Goal: Information Seeking & Learning: Learn about a topic

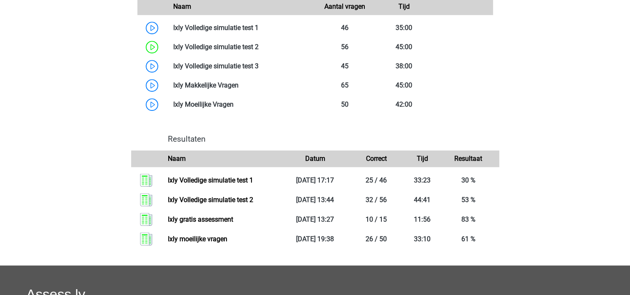
scroll to position [546, 0]
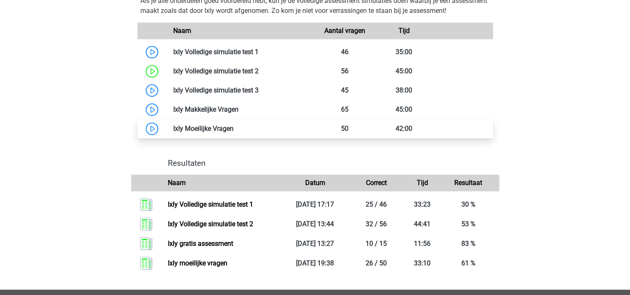
click at [234, 132] on link at bounding box center [234, 129] width 0 height 8
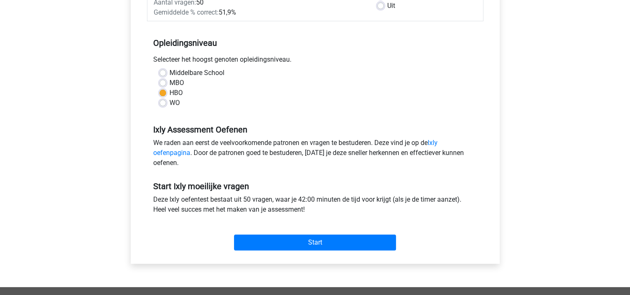
scroll to position [168, 0]
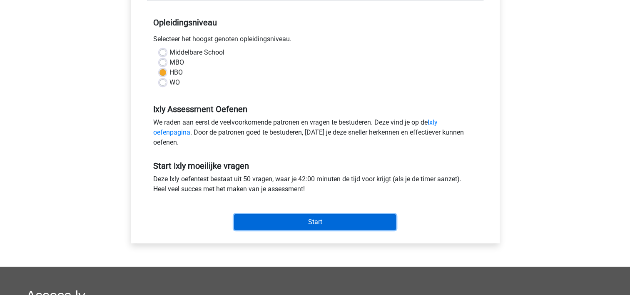
click at [298, 216] on input "Start" at bounding box center [315, 222] width 162 height 16
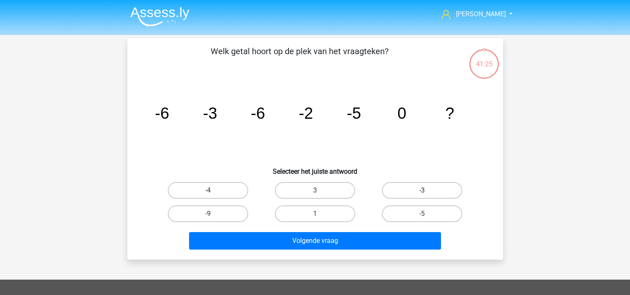
click at [395, 192] on label "-3" at bounding box center [422, 190] width 80 height 17
click at [422, 192] on input "-3" at bounding box center [424, 192] width 5 height 5
radio input "true"
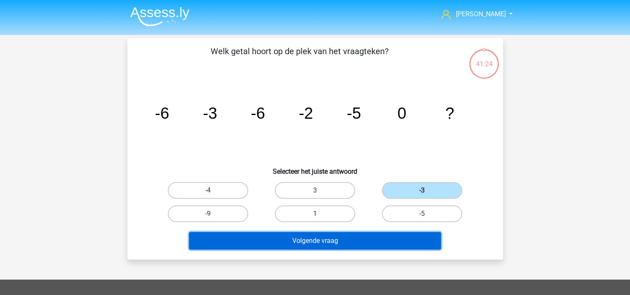
click at [370, 240] on button "Volgende vraag" at bounding box center [315, 240] width 252 height 17
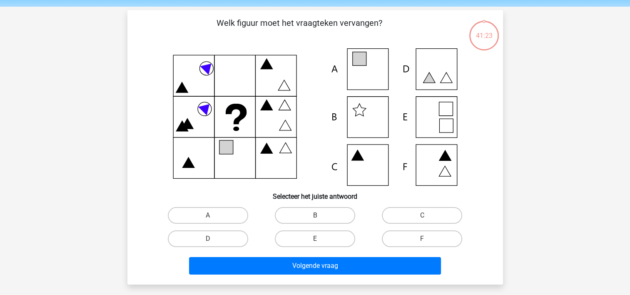
scroll to position [38, 0]
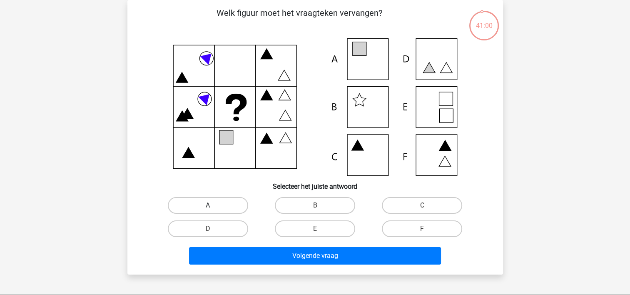
click at [208, 205] on label "A" at bounding box center [208, 205] width 80 height 17
click at [208, 205] on input "A" at bounding box center [210, 207] width 5 height 5
radio input "true"
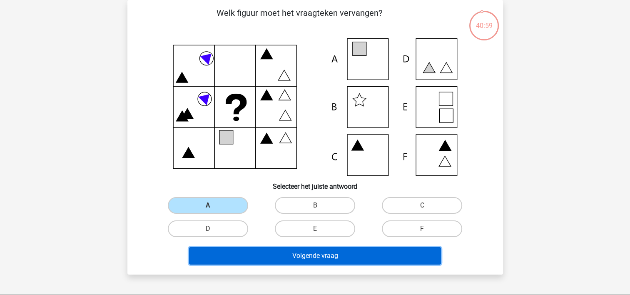
click at [228, 253] on button "Volgende vraag" at bounding box center [315, 255] width 252 height 17
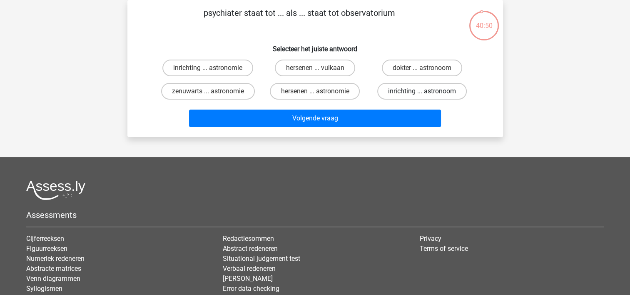
click at [410, 94] on label "inrichting ... astronoom" at bounding box center [422, 91] width 90 height 17
click at [422, 94] on input "inrichting ... astronoom" at bounding box center [424, 93] width 5 height 5
radio input "true"
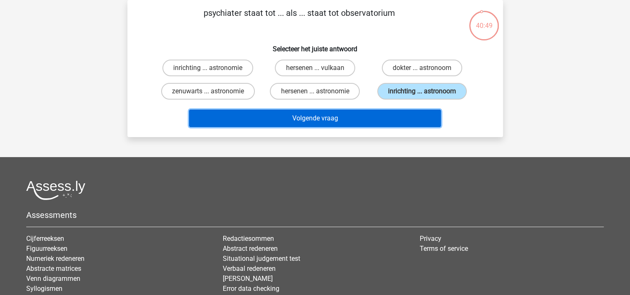
click at [405, 122] on button "Volgende vraag" at bounding box center [315, 118] width 252 height 17
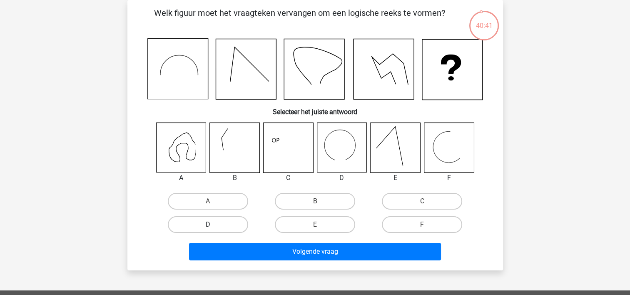
click at [235, 224] on label "D" at bounding box center [208, 224] width 80 height 17
click at [213, 225] on input "D" at bounding box center [210, 227] width 5 height 5
radio input "true"
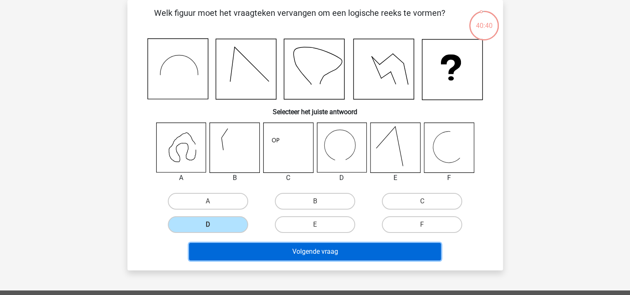
click at [260, 250] on button "Volgende vraag" at bounding box center [315, 251] width 252 height 17
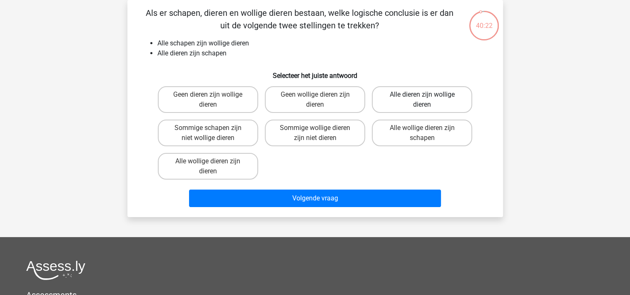
click at [409, 97] on label "Alle dieren zijn wollige dieren" at bounding box center [422, 99] width 100 height 27
click at [422, 97] on input "Alle dieren zijn wollige dieren" at bounding box center [424, 97] width 5 height 5
radio input "true"
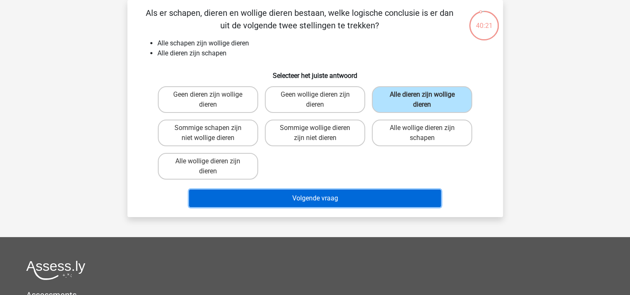
click at [390, 197] on button "Volgende vraag" at bounding box center [315, 198] width 252 height 17
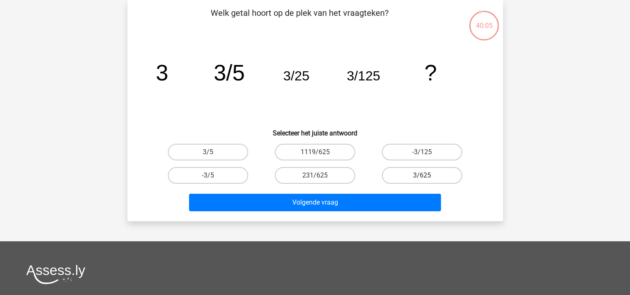
click at [417, 175] on label "3/625" at bounding box center [422, 175] width 80 height 17
click at [422, 175] on input "3/625" at bounding box center [424, 177] width 5 height 5
radio input "true"
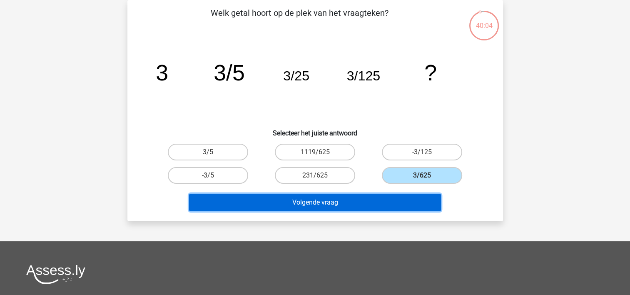
click at [409, 203] on button "Volgende vraag" at bounding box center [315, 202] width 252 height 17
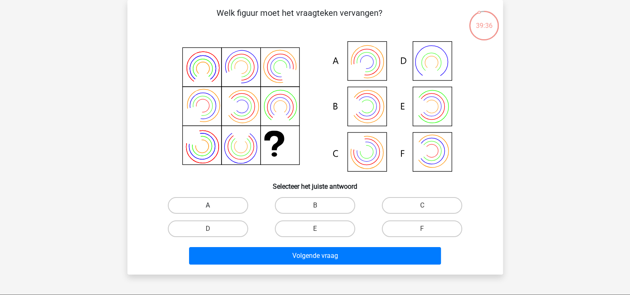
click at [235, 203] on label "A" at bounding box center [208, 205] width 80 height 17
click at [213, 205] on input "A" at bounding box center [210, 207] width 5 height 5
radio input "true"
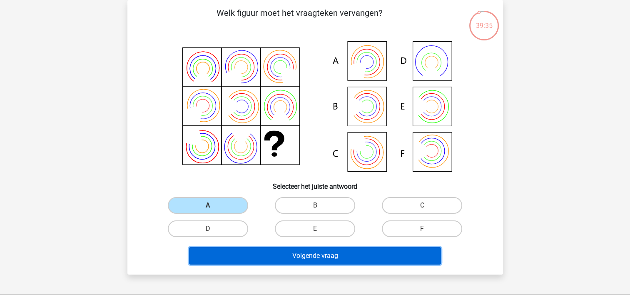
click at [243, 250] on button "Volgende vraag" at bounding box center [315, 255] width 252 height 17
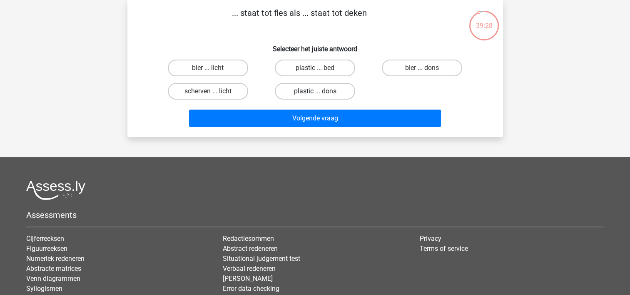
click at [322, 87] on label "plastic ... dons" at bounding box center [315, 91] width 80 height 17
click at [320, 91] on input "plastic ... dons" at bounding box center [317, 93] width 5 height 5
radio input "true"
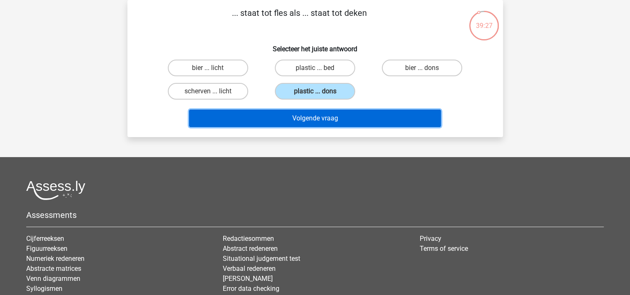
click at [320, 112] on button "Volgende vraag" at bounding box center [315, 118] width 252 height 17
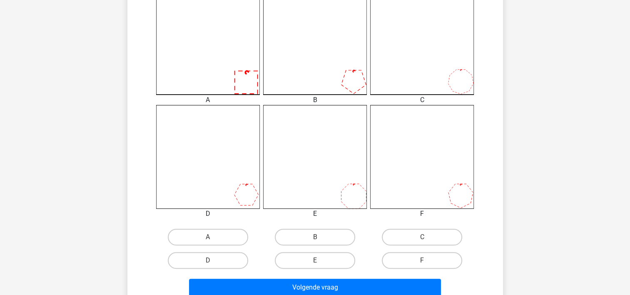
scroll to position [247, 0]
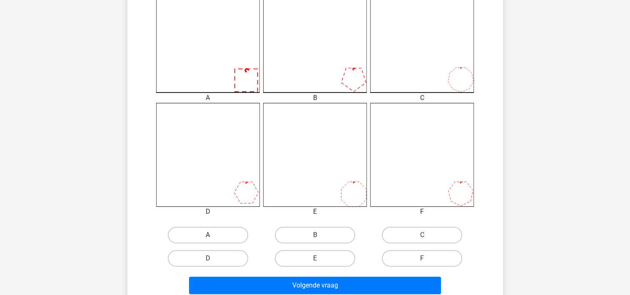
click at [240, 230] on label "A" at bounding box center [208, 235] width 80 height 17
click at [213, 235] on input "A" at bounding box center [210, 237] width 5 height 5
radio input "true"
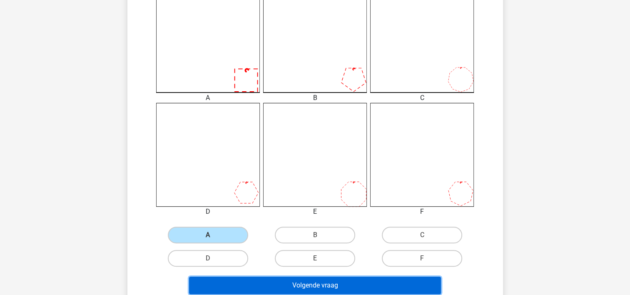
click at [244, 281] on button "Volgende vraag" at bounding box center [315, 285] width 252 height 17
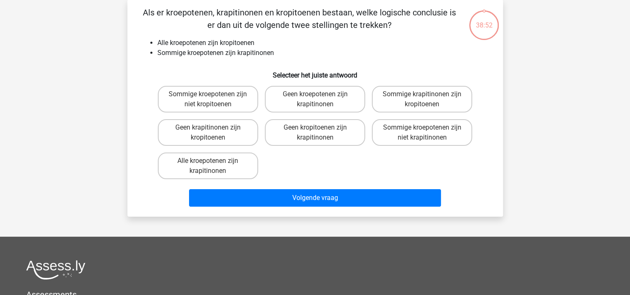
scroll to position [38, 0]
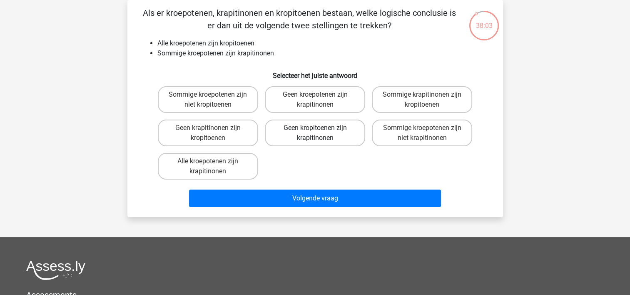
click at [311, 132] on label "Geen kropitoenen zijn krapitinonen" at bounding box center [315, 133] width 100 height 27
click at [315, 132] on input "Geen kropitoenen zijn krapitinonen" at bounding box center [317, 130] width 5 height 5
radio input "true"
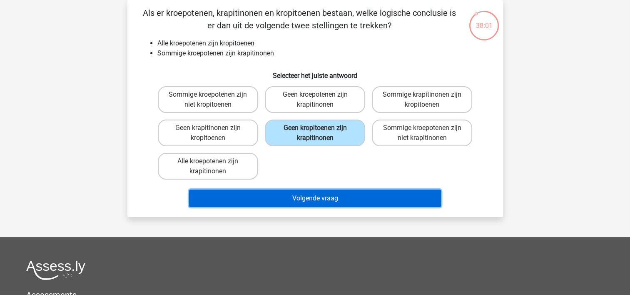
click at [300, 193] on button "Volgende vraag" at bounding box center [315, 198] width 252 height 17
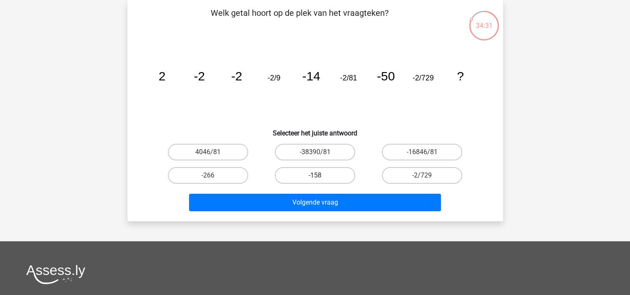
click at [321, 177] on label "-158" at bounding box center [315, 175] width 80 height 17
click at [320, 177] on input "-158" at bounding box center [317, 177] width 5 height 5
radio input "true"
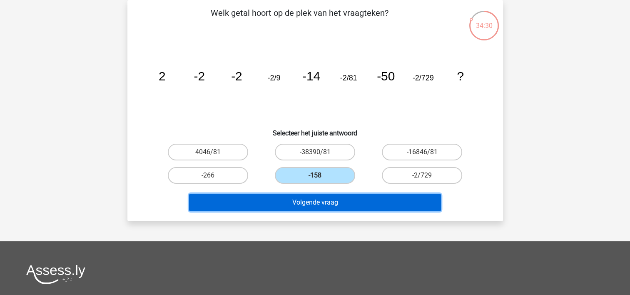
click at [322, 203] on button "Volgende vraag" at bounding box center [315, 202] width 252 height 17
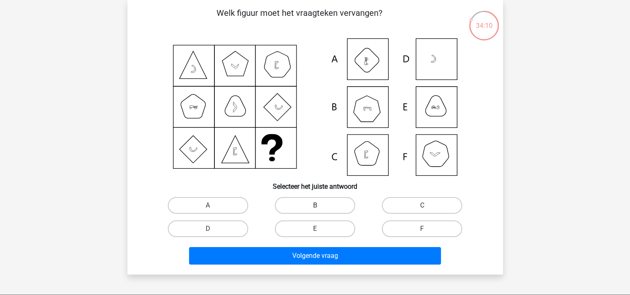
click at [315, 200] on label "B" at bounding box center [315, 205] width 80 height 17
click at [315, 205] on input "B" at bounding box center [317, 207] width 5 height 5
radio input "true"
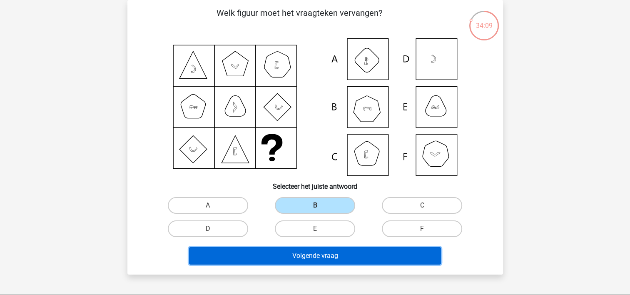
click at [315, 249] on button "Volgende vraag" at bounding box center [315, 255] width 252 height 17
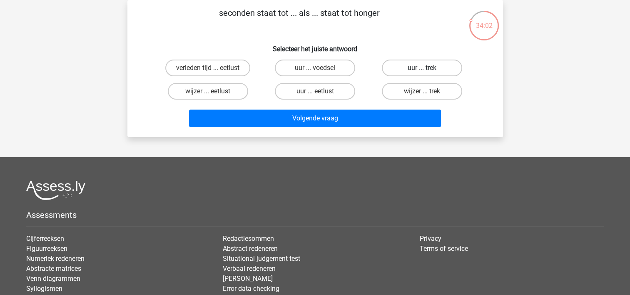
click at [402, 69] on label "uur ... trek" at bounding box center [422, 68] width 80 height 17
click at [422, 69] on input "uur ... trek" at bounding box center [424, 70] width 5 height 5
radio input "true"
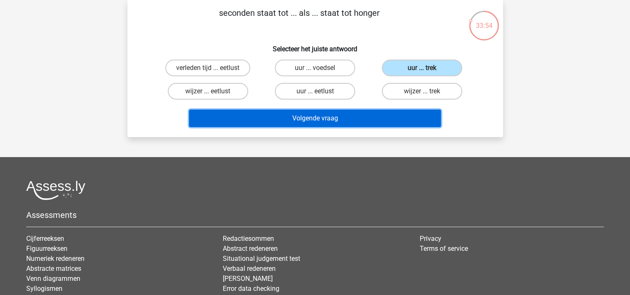
click at [309, 120] on button "Volgende vraag" at bounding box center [315, 118] width 252 height 17
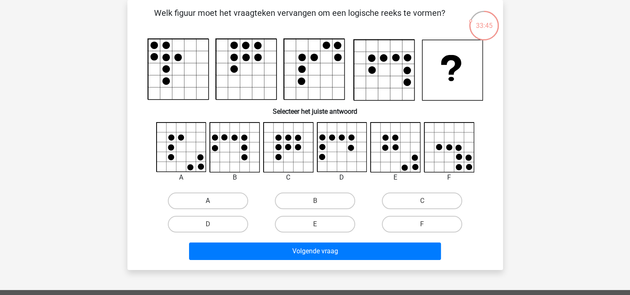
click at [222, 195] on label "A" at bounding box center [208, 200] width 80 height 17
click at [213, 201] on input "A" at bounding box center [210, 203] width 5 height 5
radio input "true"
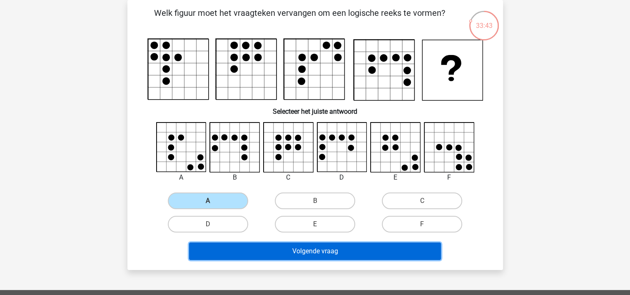
click at [235, 248] on button "Volgende vraag" at bounding box center [315, 250] width 252 height 17
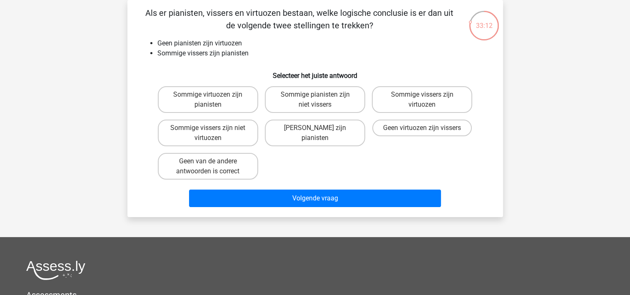
click at [422, 95] on input "Sommige vissers zijn virtuozen" at bounding box center [424, 97] width 5 height 5
radio input "true"
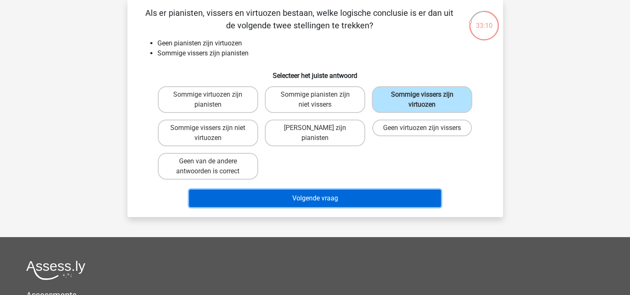
click at [397, 194] on button "Volgende vraag" at bounding box center [315, 198] width 252 height 17
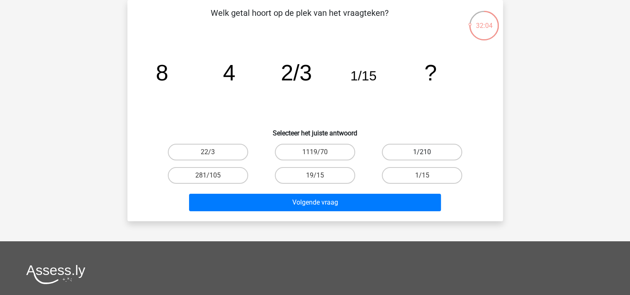
click at [415, 155] on label "1/210" at bounding box center [422, 152] width 80 height 17
click at [422, 155] on input "1/210" at bounding box center [424, 154] width 5 height 5
radio input "true"
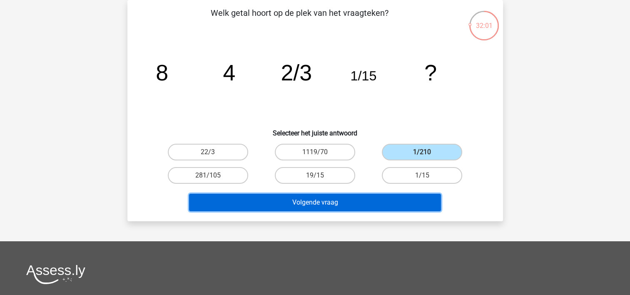
click at [368, 205] on button "Volgende vraag" at bounding box center [315, 202] width 252 height 17
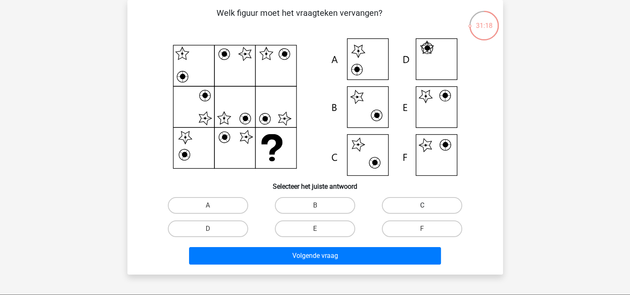
click at [410, 205] on label "C" at bounding box center [422, 205] width 80 height 17
click at [422, 205] on input "C" at bounding box center [424, 207] width 5 height 5
radio input "true"
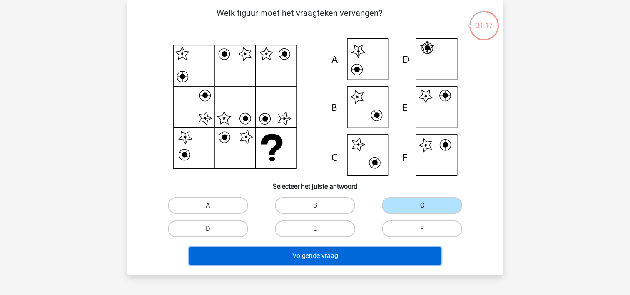
click at [402, 257] on button "Volgende vraag" at bounding box center [315, 255] width 252 height 17
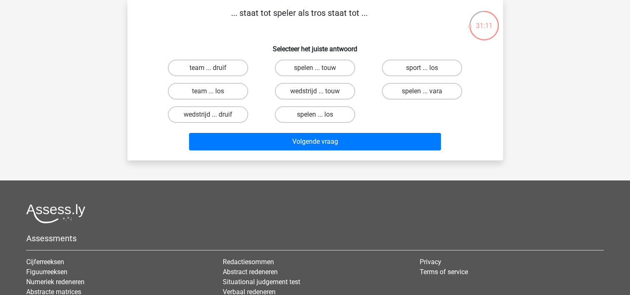
click at [210, 69] on input "team ... druif" at bounding box center [210, 70] width 5 height 5
radio input "true"
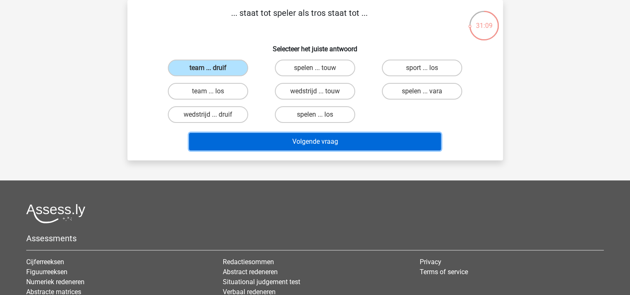
click at [235, 135] on button "Volgende vraag" at bounding box center [315, 141] width 252 height 17
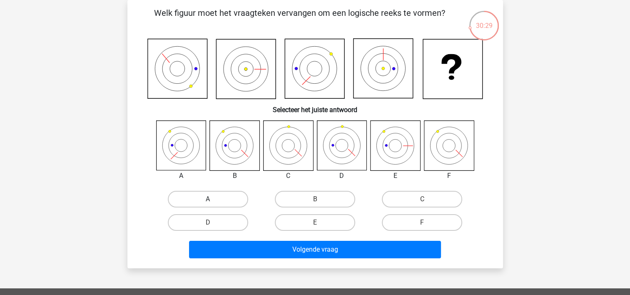
click at [203, 193] on label "A" at bounding box center [208, 199] width 80 height 17
click at [208, 199] on input "A" at bounding box center [210, 201] width 5 height 5
radio input "true"
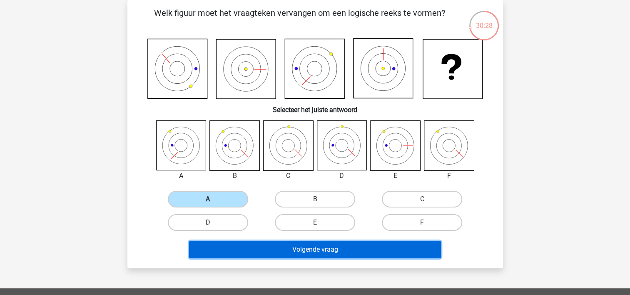
click at [222, 243] on button "Volgende vraag" at bounding box center [315, 249] width 252 height 17
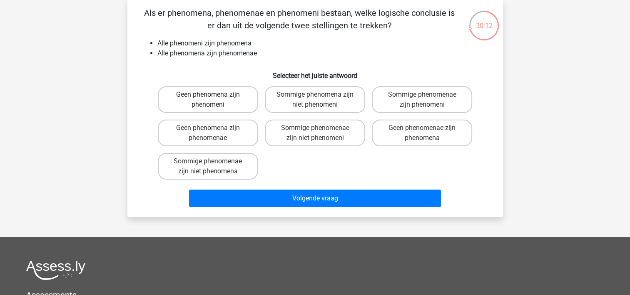
click at [230, 97] on label "Geen phenomena zijn phenomeni" at bounding box center [208, 99] width 100 height 27
click at [213, 97] on input "Geen phenomena zijn phenomeni" at bounding box center [210, 97] width 5 height 5
radio input "true"
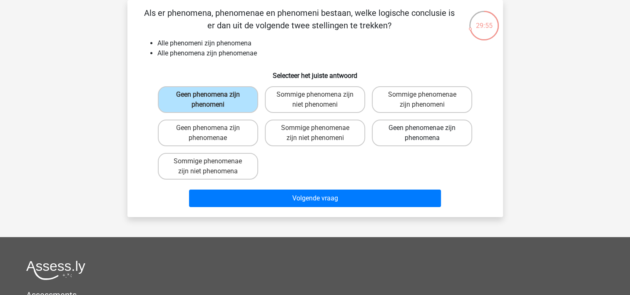
click at [410, 130] on label "Geen phenomenae zijn phenomena" at bounding box center [422, 133] width 100 height 27
click at [422, 130] on input "Geen phenomenae zijn phenomena" at bounding box center [424, 130] width 5 height 5
radio input "true"
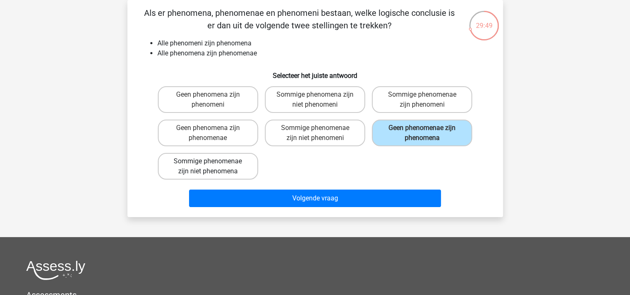
click at [239, 164] on label "Sommige phenomenae zijn niet phenomena" at bounding box center [208, 166] width 100 height 27
click at [213, 164] on input "Sommige phenomenae zijn niet phenomena" at bounding box center [210, 163] width 5 height 5
radio input "true"
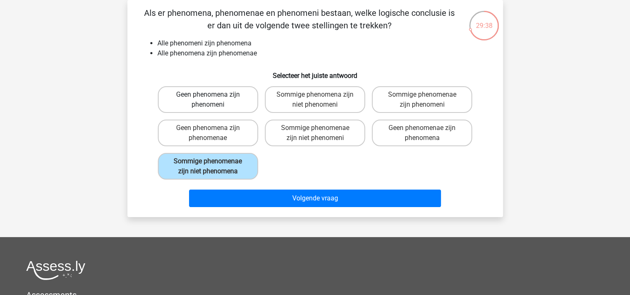
click at [237, 98] on label "Geen phenomena zijn phenomeni" at bounding box center [208, 99] width 100 height 27
click at [213, 98] on input "Geen phenomena zijn phenomeni" at bounding box center [210, 97] width 5 height 5
radio input "true"
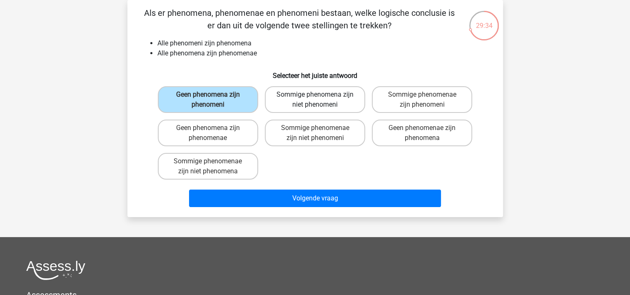
click at [320, 103] on label "Sommige phenomena zijn niet phenomeni" at bounding box center [315, 99] width 100 height 27
click at [320, 100] on input "Sommige phenomena zijn niet phenomeni" at bounding box center [317, 97] width 5 height 5
radio input "true"
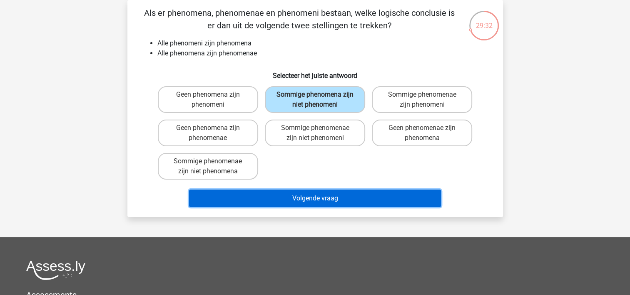
click at [325, 190] on button "Volgende vraag" at bounding box center [315, 198] width 252 height 17
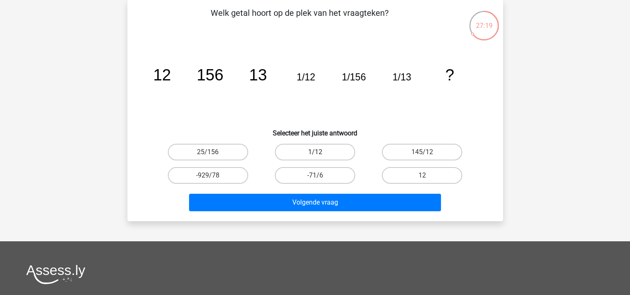
click at [305, 147] on label "1/12" at bounding box center [315, 152] width 80 height 17
click at [315, 152] on input "1/12" at bounding box center [317, 154] width 5 height 5
radio input "true"
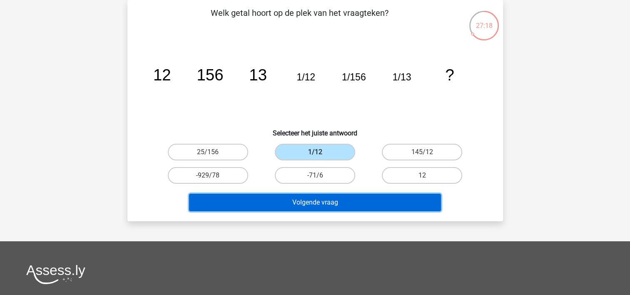
click at [310, 198] on button "Volgende vraag" at bounding box center [315, 202] width 252 height 17
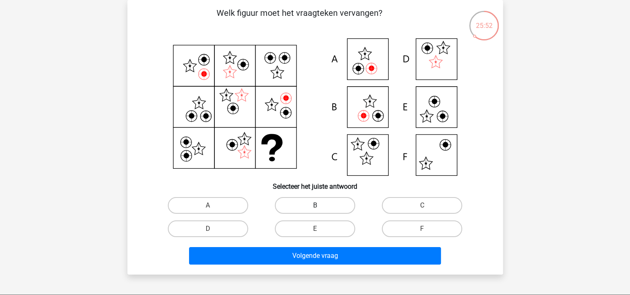
click at [328, 207] on label "B" at bounding box center [315, 205] width 80 height 17
click at [320, 207] on input "B" at bounding box center [317, 207] width 5 height 5
radio input "true"
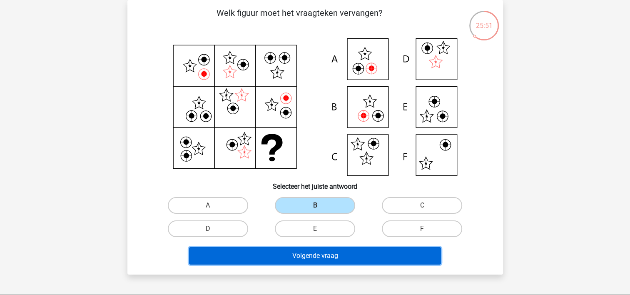
click at [326, 254] on button "Volgende vraag" at bounding box center [315, 255] width 252 height 17
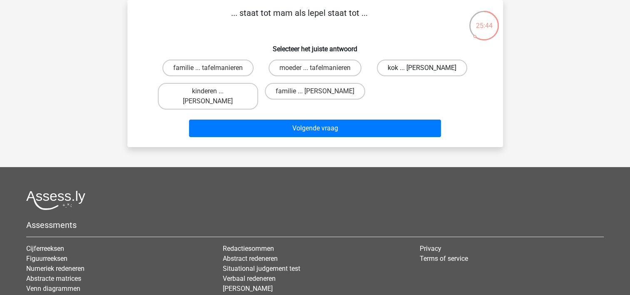
click at [400, 62] on label "kok ... [PERSON_NAME]" at bounding box center [422, 68] width 90 height 17
click at [422, 68] on input "kok ... [PERSON_NAME]" at bounding box center [424, 70] width 5 height 5
radio input "true"
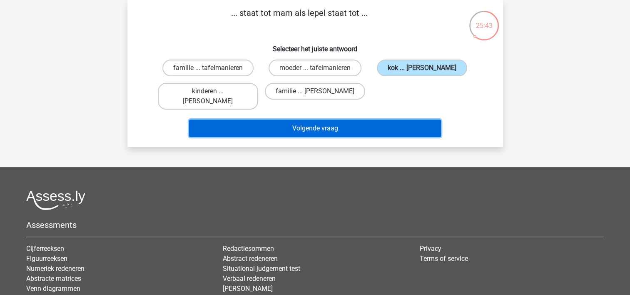
click at [389, 120] on button "Volgende vraag" at bounding box center [315, 128] width 252 height 17
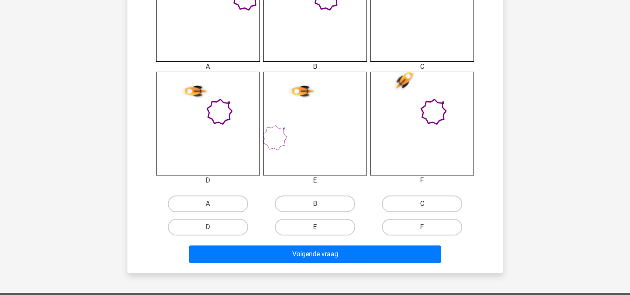
scroll to position [295, 0]
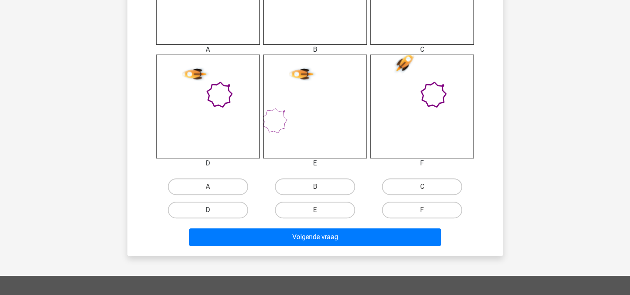
click at [237, 205] on label "D" at bounding box center [208, 210] width 80 height 17
click at [213, 210] on input "D" at bounding box center [210, 212] width 5 height 5
radio input "true"
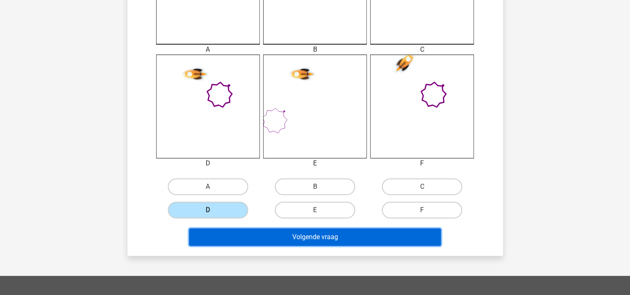
click at [248, 238] on button "Volgende vraag" at bounding box center [315, 236] width 252 height 17
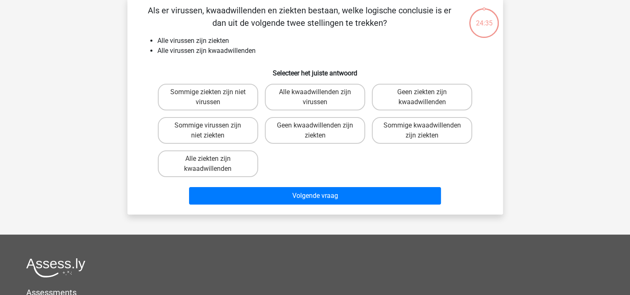
scroll to position [38, 0]
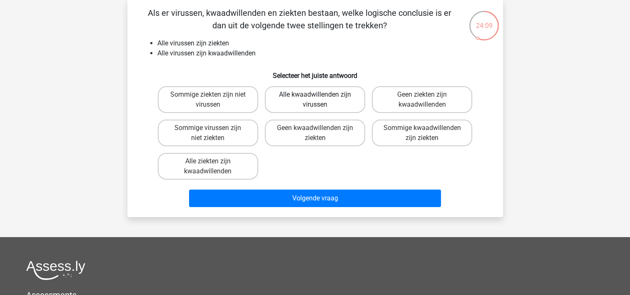
click at [340, 99] on label "Alle kwaadwillenden zijn virussen" at bounding box center [315, 99] width 100 height 27
click at [320, 99] on input "Alle kwaadwillenden zijn virussen" at bounding box center [317, 97] width 5 height 5
radio input "true"
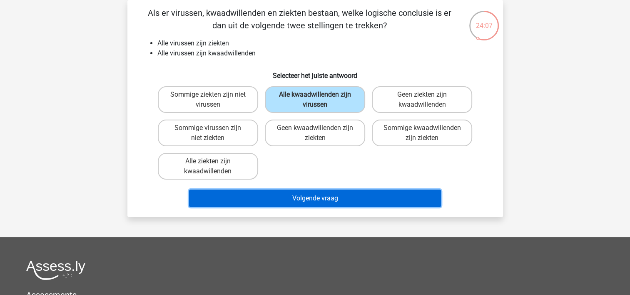
click at [333, 200] on button "Volgende vraag" at bounding box center [315, 198] width 252 height 17
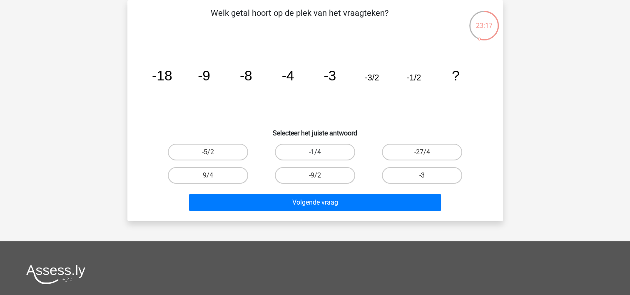
click at [331, 150] on label "-1/4" at bounding box center [315, 152] width 80 height 17
click at [320, 152] on input "-1/4" at bounding box center [317, 154] width 5 height 5
radio input "true"
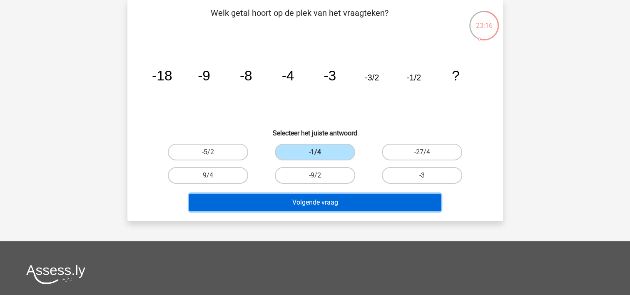
click at [330, 199] on button "Volgende vraag" at bounding box center [315, 202] width 252 height 17
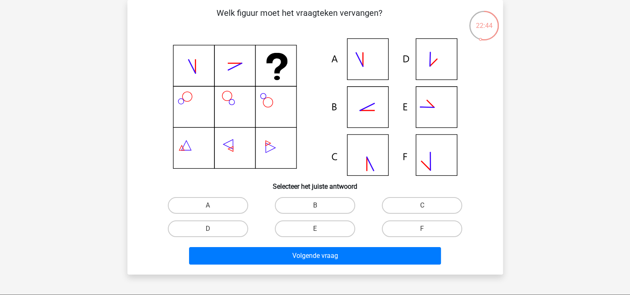
click at [330, 199] on label "B" at bounding box center [315, 205] width 80 height 17
click at [320, 205] on input "B" at bounding box center [317, 207] width 5 height 5
radio input "true"
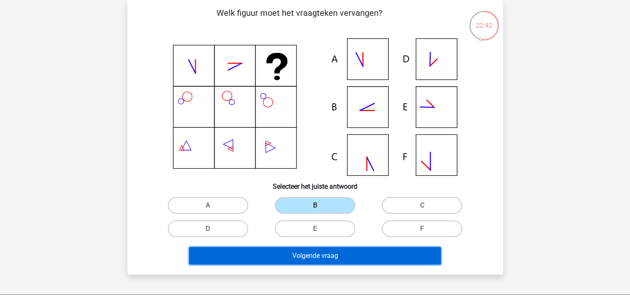
click at [334, 252] on button "Volgende vraag" at bounding box center [315, 255] width 252 height 17
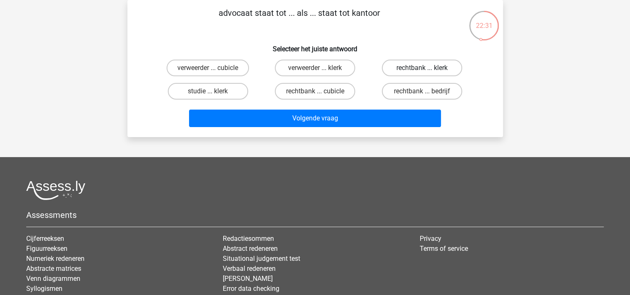
click at [402, 70] on label "rechtbank ... klerk" at bounding box center [422, 68] width 80 height 17
click at [422, 70] on input "rechtbank ... klerk" at bounding box center [424, 70] width 5 height 5
radio input "true"
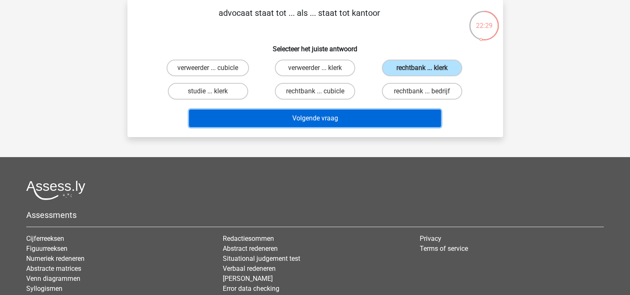
click at [393, 119] on button "Volgende vraag" at bounding box center [315, 118] width 252 height 17
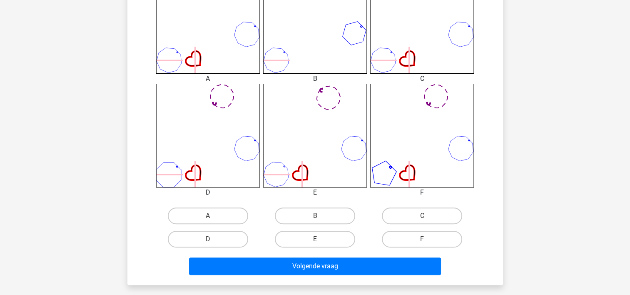
scroll to position [267, 0]
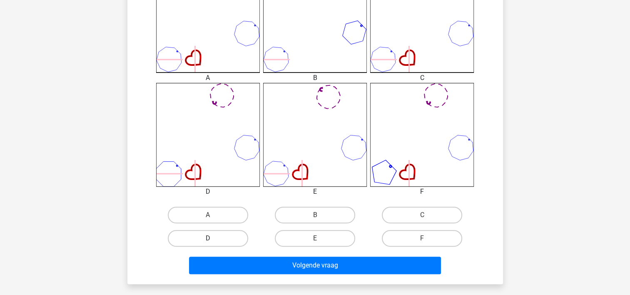
click at [215, 238] on label "D" at bounding box center [208, 238] width 80 height 17
click at [213, 238] on input "D" at bounding box center [210, 240] width 5 height 5
radio input "true"
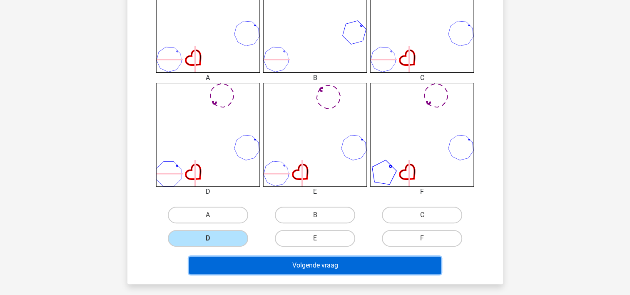
click at [227, 267] on button "Volgende vraag" at bounding box center [315, 265] width 252 height 17
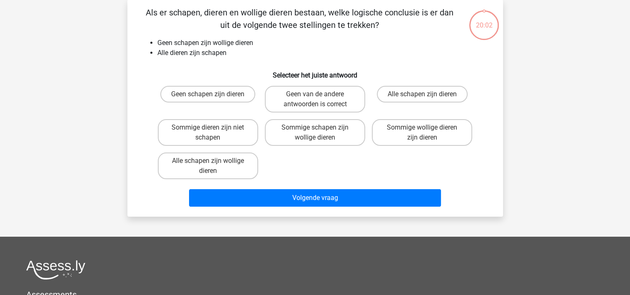
scroll to position [38, 0]
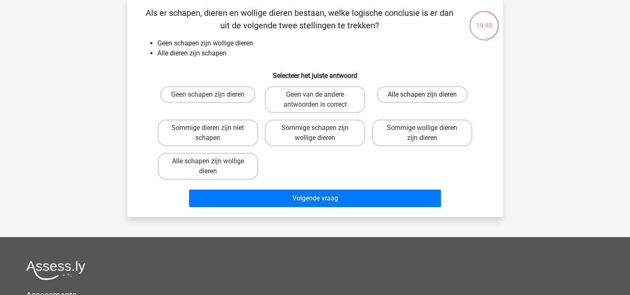
click at [402, 95] on label "Alle schapen zijn dieren" at bounding box center [422, 94] width 91 height 17
click at [422, 95] on input "Alle schapen zijn dieren" at bounding box center [424, 97] width 5 height 5
radio input "true"
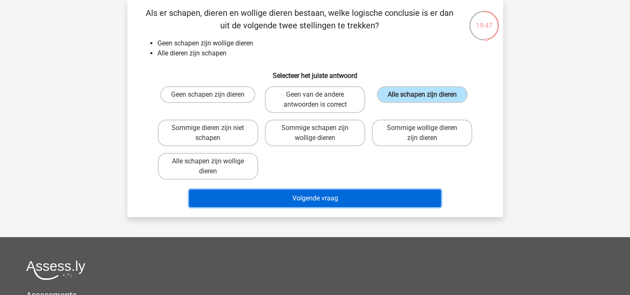
click at [371, 192] on button "Volgende vraag" at bounding box center [315, 198] width 252 height 17
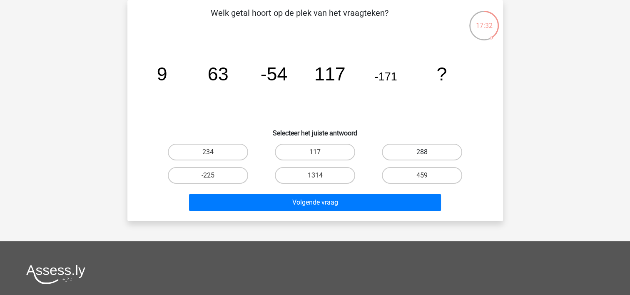
click at [444, 149] on label "288" at bounding box center [422, 152] width 80 height 17
click at [428, 152] on input "288" at bounding box center [424, 154] width 5 height 5
radio input "true"
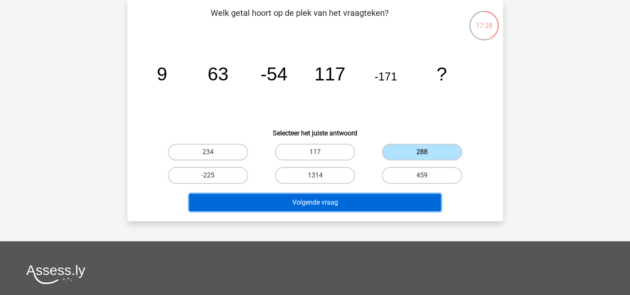
click at [400, 203] on button "Volgende vraag" at bounding box center [315, 202] width 252 height 17
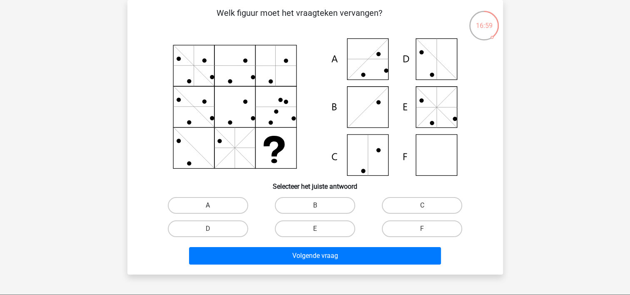
click at [221, 201] on label "A" at bounding box center [208, 205] width 80 height 17
click at [213, 205] on input "A" at bounding box center [210, 207] width 5 height 5
radio input "true"
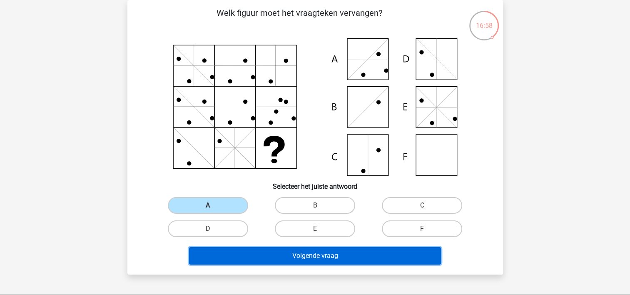
click at [233, 252] on button "Volgende vraag" at bounding box center [315, 255] width 252 height 17
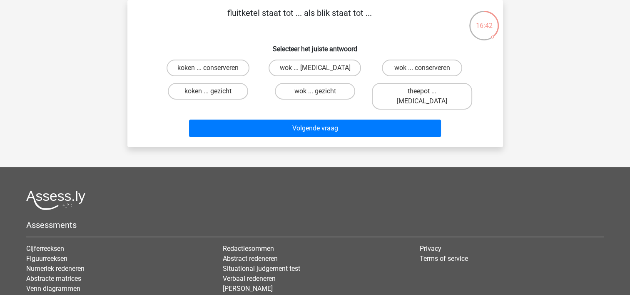
click at [210, 68] on input "koken ... conserveren" at bounding box center [210, 70] width 5 height 5
radio input "true"
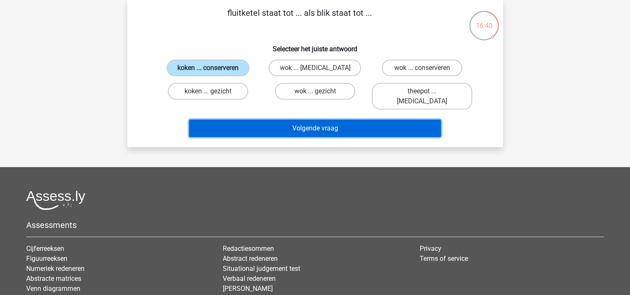
click at [225, 120] on button "Volgende vraag" at bounding box center [315, 128] width 252 height 17
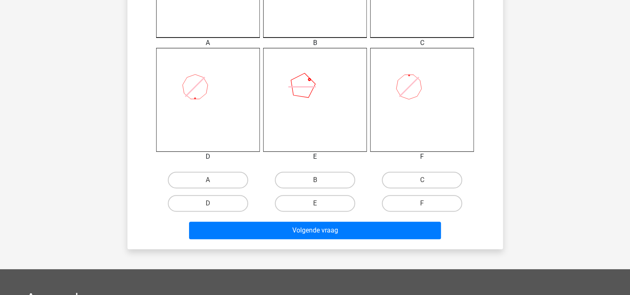
scroll to position [307, 0]
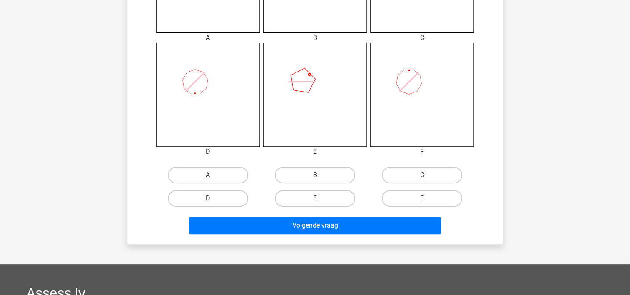
click at [213, 199] on input "D" at bounding box center [210, 200] width 5 height 5
radio input "true"
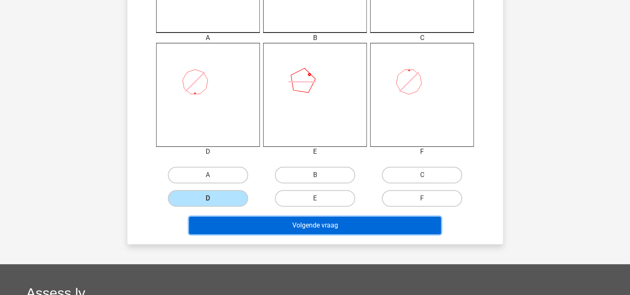
click at [219, 218] on button "Volgende vraag" at bounding box center [315, 225] width 252 height 17
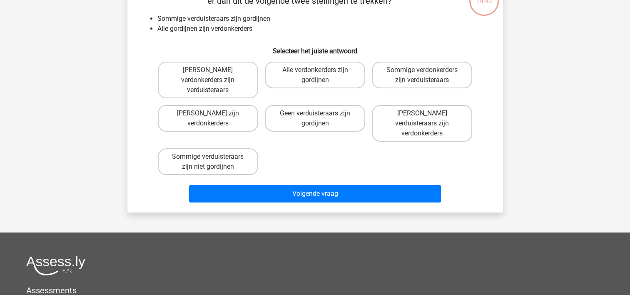
scroll to position [38, 0]
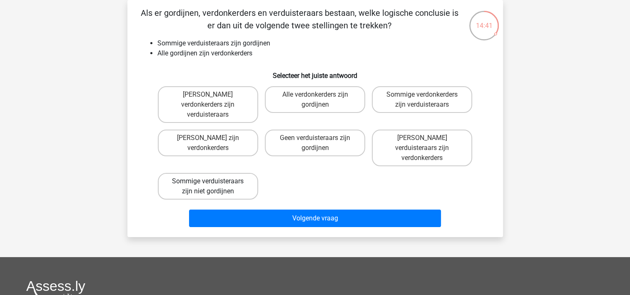
click at [238, 173] on label "Sommige verduisteraars zijn niet gordijnen" at bounding box center [208, 186] width 100 height 27
click at [213, 181] on input "Sommige verduisteraars zijn niet gordijnen" at bounding box center [210, 183] width 5 height 5
radio input "true"
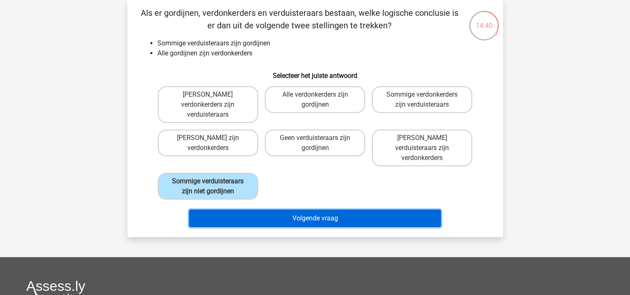
click at [247, 210] on button "Volgende vraag" at bounding box center [315, 218] width 252 height 17
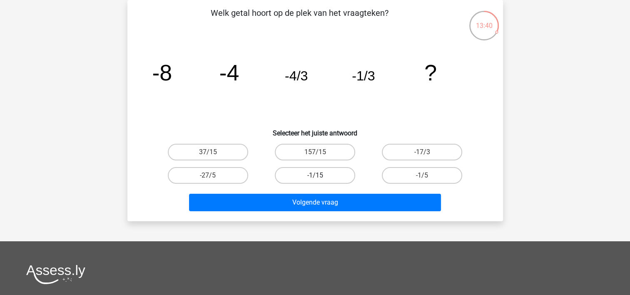
click at [311, 172] on label "-1/15" at bounding box center [315, 175] width 80 height 17
click at [315, 175] on input "-1/15" at bounding box center [317, 177] width 5 height 5
radio input "true"
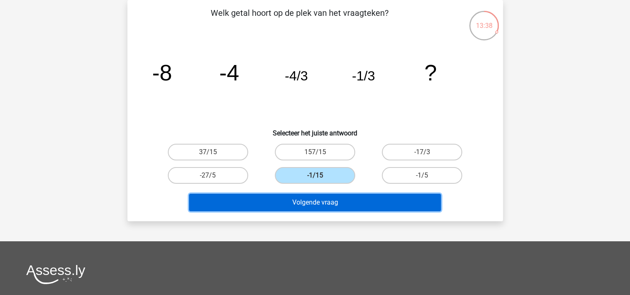
click at [313, 201] on button "Volgende vraag" at bounding box center [315, 202] width 252 height 17
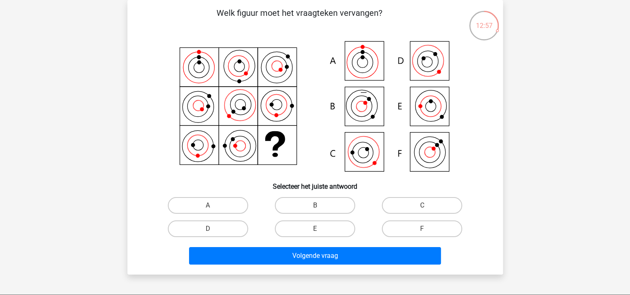
click at [313, 201] on label "B" at bounding box center [315, 205] width 80 height 17
click at [315, 205] on input "B" at bounding box center [317, 207] width 5 height 5
radio input "true"
click at [393, 209] on label "C" at bounding box center [422, 205] width 80 height 17
click at [422, 209] on input "C" at bounding box center [424, 207] width 5 height 5
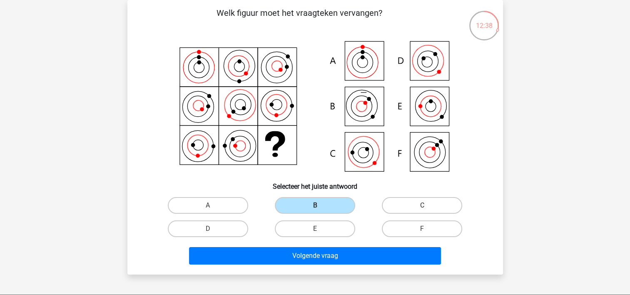
radio input "true"
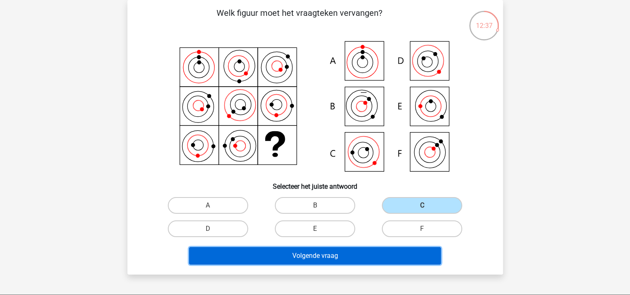
click at [390, 252] on button "Volgende vraag" at bounding box center [315, 255] width 252 height 17
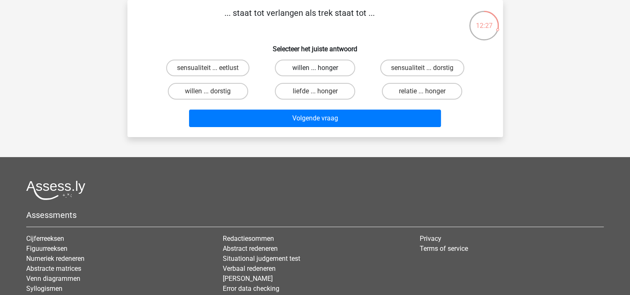
click at [309, 64] on label "willen ... honger" at bounding box center [315, 68] width 80 height 17
click at [315, 68] on input "willen ... honger" at bounding box center [317, 70] width 5 height 5
radio input "true"
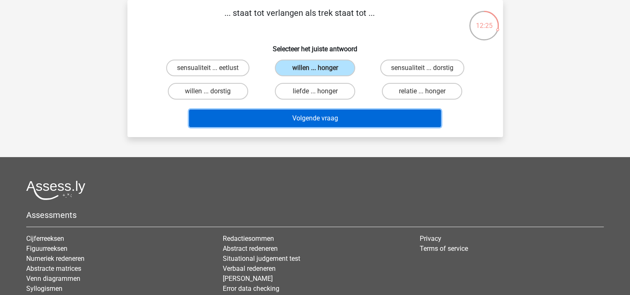
click at [307, 113] on button "Volgende vraag" at bounding box center [315, 118] width 252 height 17
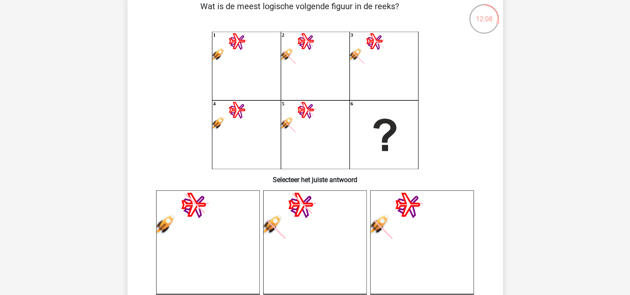
scroll to position [46, 0]
drag, startPoint x: 627, startPoint y: 65, endPoint x: 627, endPoint y: 70, distance: 5.8
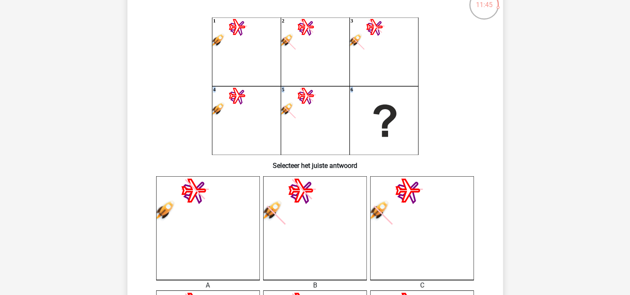
scroll to position [58, 0]
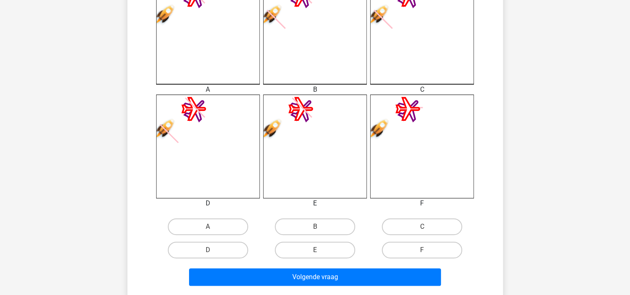
scroll to position [257, 0]
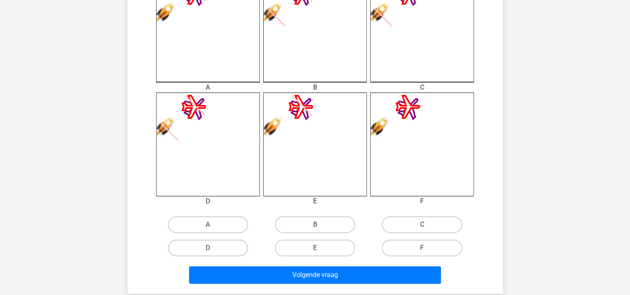
click at [442, 218] on label "C" at bounding box center [422, 224] width 80 height 17
click at [428, 225] on input "C" at bounding box center [424, 227] width 5 height 5
radio input "true"
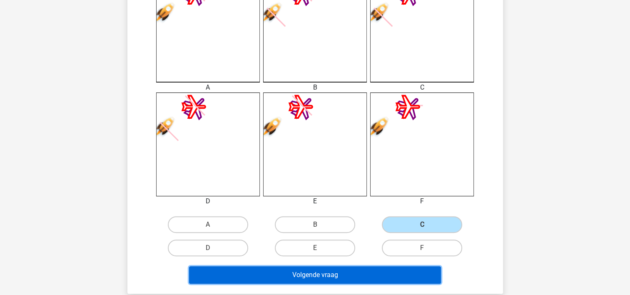
click at [410, 272] on button "Volgende vraag" at bounding box center [315, 274] width 252 height 17
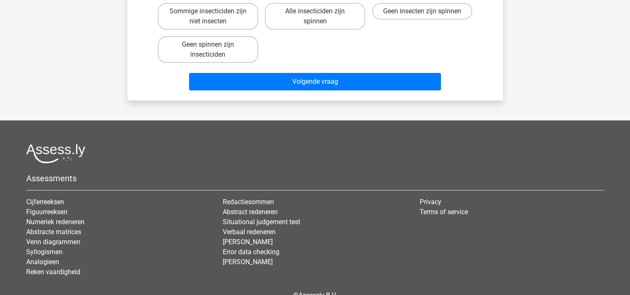
scroll to position [38, 0]
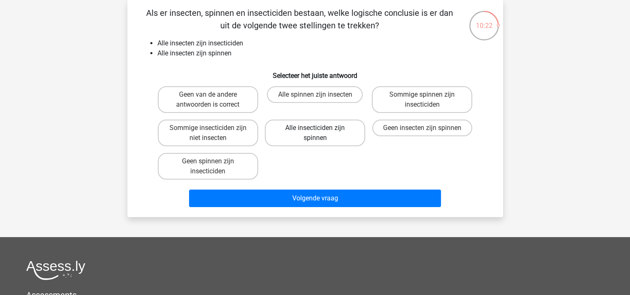
click at [330, 133] on label "Alle insecticiden zijn spinnen" at bounding box center [315, 133] width 100 height 27
click at [320, 133] on input "Alle insecticiden zijn spinnen" at bounding box center [317, 130] width 5 height 5
radio input "true"
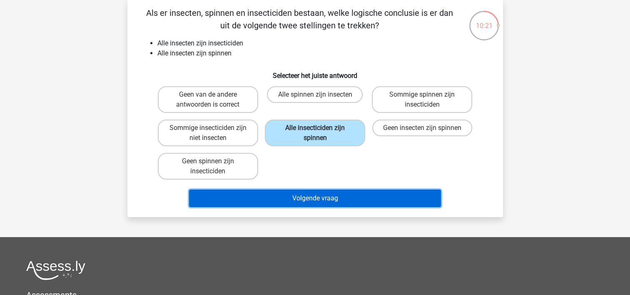
click at [324, 195] on button "Volgende vraag" at bounding box center [315, 198] width 252 height 17
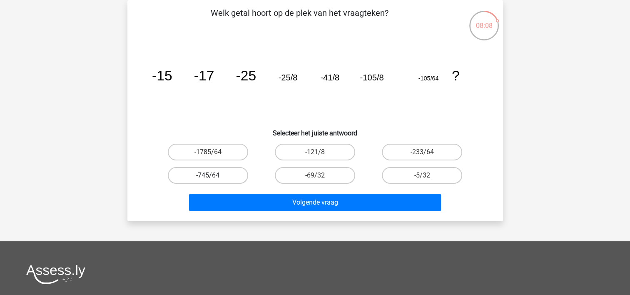
click at [233, 172] on label "-745/64" at bounding box center [208, 175] width 80 height 17
click at [213, 175] on input "-745/64" at bounding box center [210, 177] width 5 height 5
radio input "true"
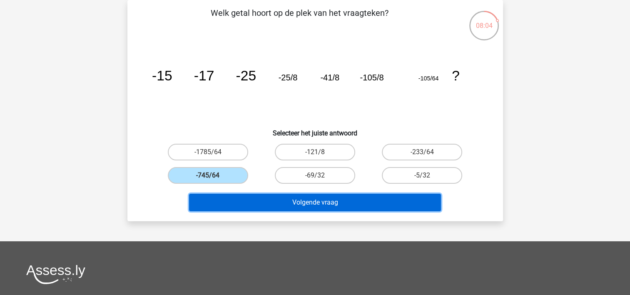
click at [250, 197] on button "Volgende vraag" at bounding box center [315, 202] width 252 height 17
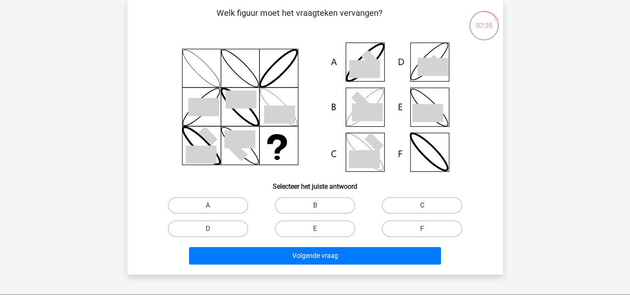
click at [322, 196] on div "B" at bounding box center [315, 205] width 107 height 23
click at [325, 204] on label "B" at bounding box center [315, 205] width 80 height 17
click at [320, 205] on input "B" at bounding box center [317, 207] width 5 height 5
radio input "true"
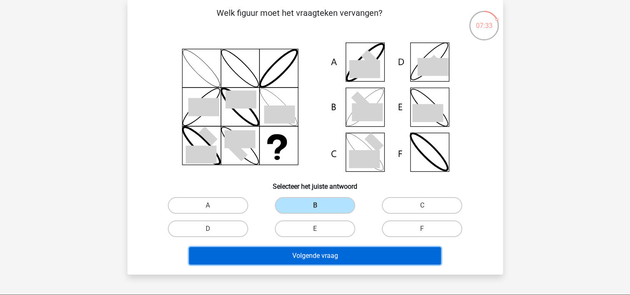
click at [325, 252] on button "Volgende vraag" at bounding box center [315, 255] width 252 height 17
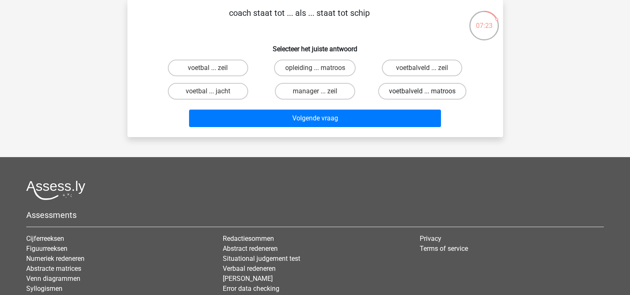
click at [405, 95] on label "voetbalveld ... matroos" at bounding box center [422, 91] width 88 height 17
click at [422, 95] on input "voetbalveld ... matroos" at bounding box center [424, 93] width 5 height 5
radio input "true"
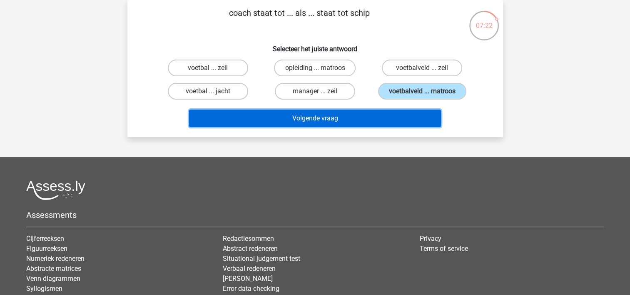
click at [403, 117] on button "Volgende vraag" at bounding box center [315, 118] width 252 height 17
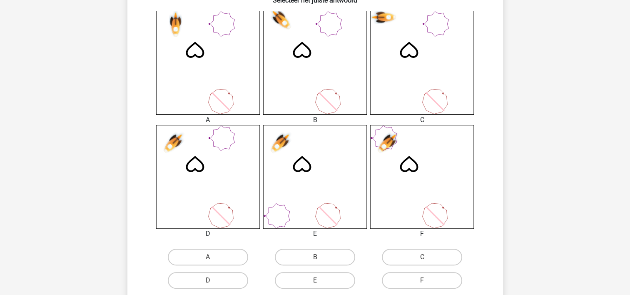
scroll to position [238, 0]
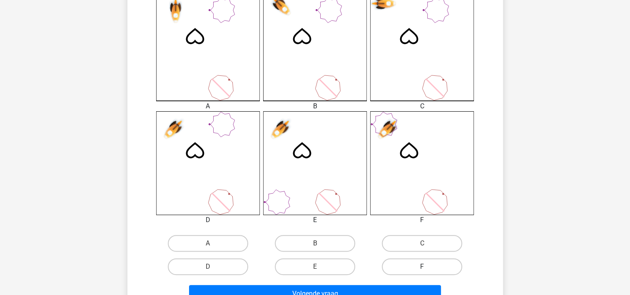
click at [429, 261] on label "F" at bounding box center [422, 266] width 80 height 17
click at [428, 267] on input "F" at bounding box center [424, 269] width 5 height 5
radio input "true"
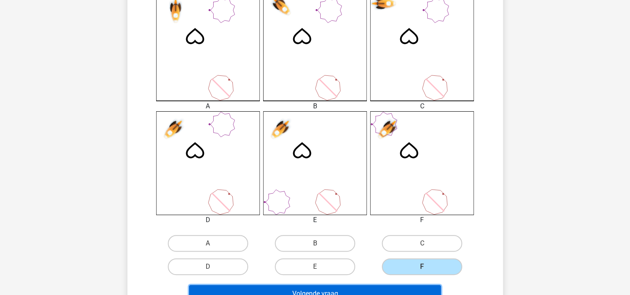
click at [422, 285] on button "Volgende vraag" at bounding box center [315, 293] width 252 height 17
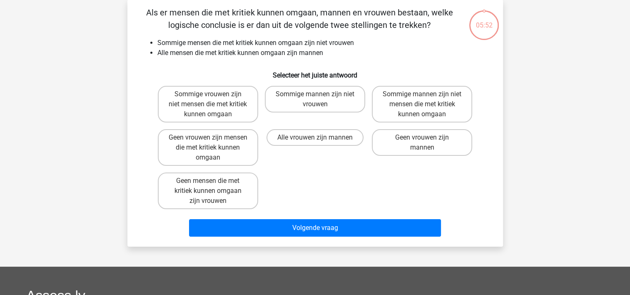
scroll to position [38, 0]
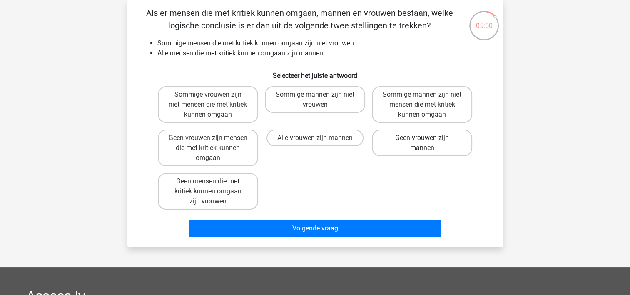
click at [427, 151] on label "Geen vrouwen zijn mannen" at bounding box center [422, 143] width 100 height 27
click at [427, 143] on input "Geen vrouwen zijn mannen" at bounding box center [424, 140] width 5 height 5
radio input "true"
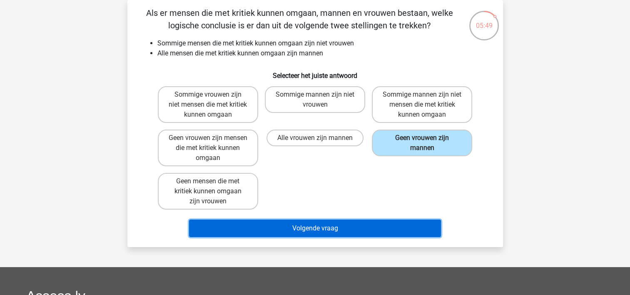
click at [392, 228] on button "Volgende vraag" at bounding box center [315, 228] width 252 height 17
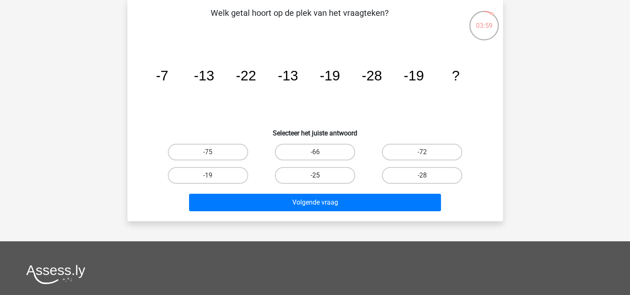
click at [321, 177] on label "-25" at bounding box center [315, 175] width 80 height 17
click at [320, 177] on input "-25" at bounding box center [317, 177] width 5 height 5
radio input "true"
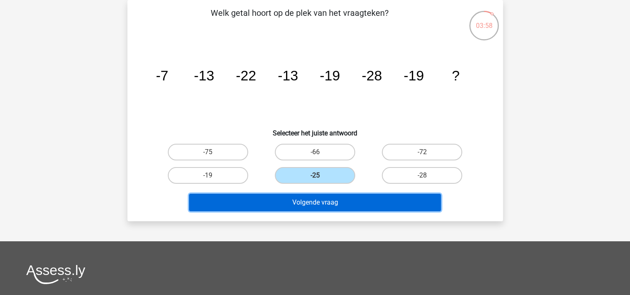
click at [320, 205] on button "Volgende vraag" at bounding box center [315, 202] width 252 height 17
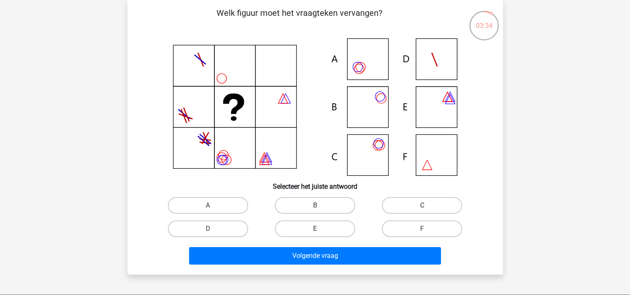
click at [389, 203] on label "C" at bounding box center [422, 205] width 80 height 17
click at [422, 205] on input "C" at bounding box center [424, 207] width 5 height 5
radio input "true"
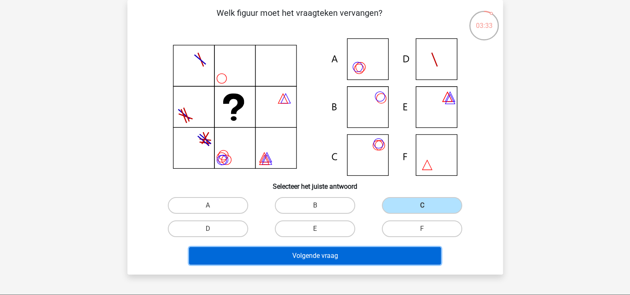
click at [382, 255] on button "Volgende vraag" at bounding box center [315, 255] width 252 height 17
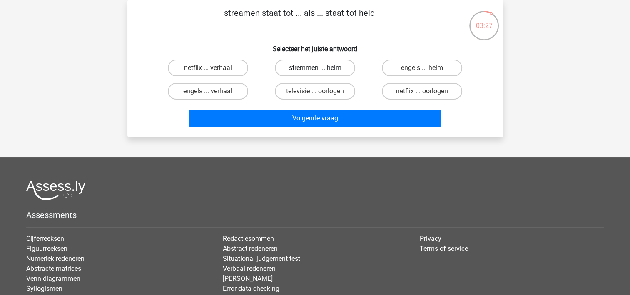
click at [308, 67] on label "stremmen ... helm" at bounding box center [315, 68] width 80 height 17
click at [315, 68] on input "stremmen ... helm" at bounding box center [317, 70] width 5 height 5
radio input "true"
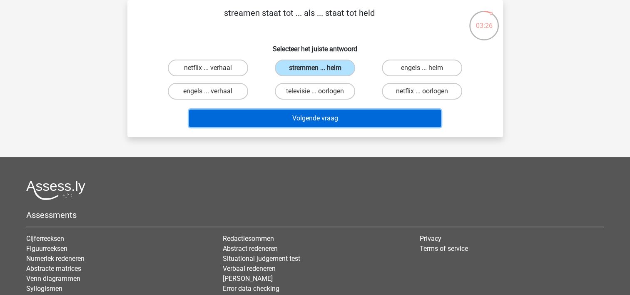
click at [310, 110] on button "Volgende vraag" at bounding box center [315, 118] width 252 height 17
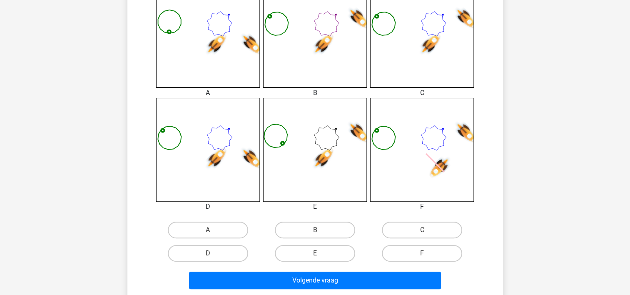
scroll to position [255, 0]
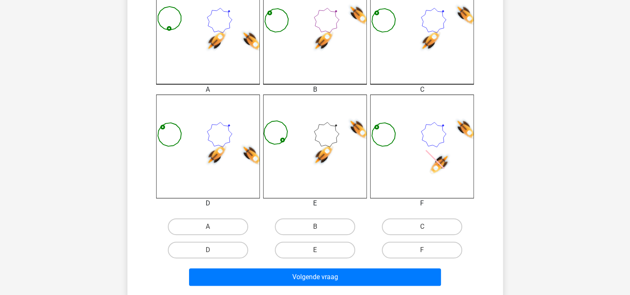
click at [423, 228] on input "C" at bounding box center [424, 229] width 5 height 5
radio input "true"
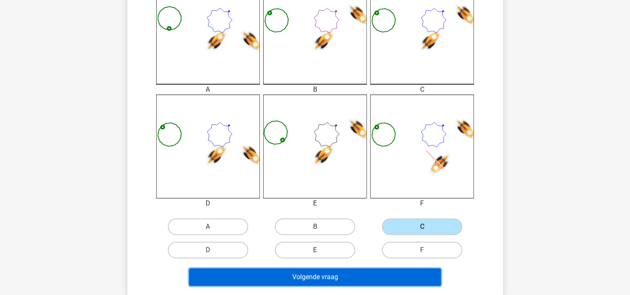
click at [401, 276] on button "Volgende vraag" at bounding box center [315, 276] width 252 height 17
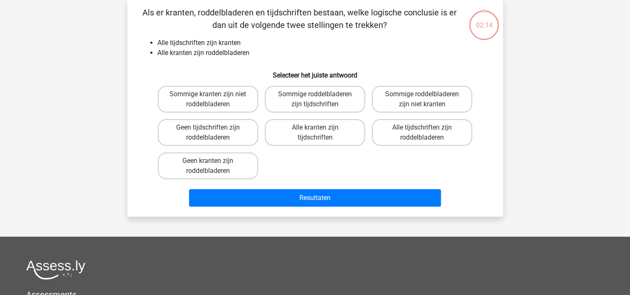
scroll to position [38, 0]
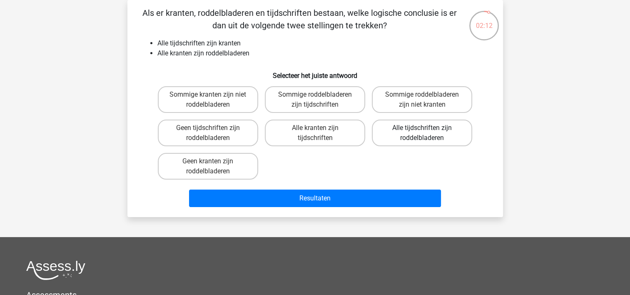
click at [423, 136] on label "Alle tijdschriften zijn roddelbladeren" at bounding box center [422, 133] width 100 height 27
click at [423, 133] on input "Alle tijdschriften zijn roddelbladeren" at bounding box center [424, 130] width 5 height 5
radio input "true"
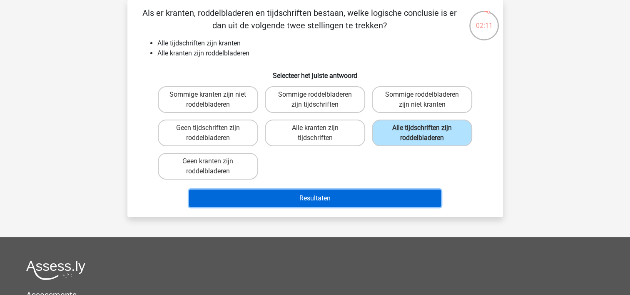
click at [407, 192] on button "Resultaten" at bounding box center [315, 198] width 252 height 17
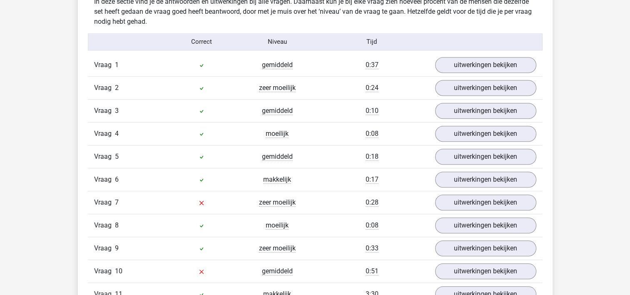
scroll to position [733, 0]
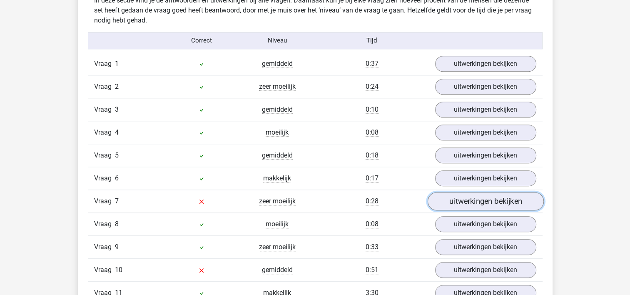
click at [447, 196] on link "uitwerkingen bekijken" at bounding box center [485, 201] width 116 height 18
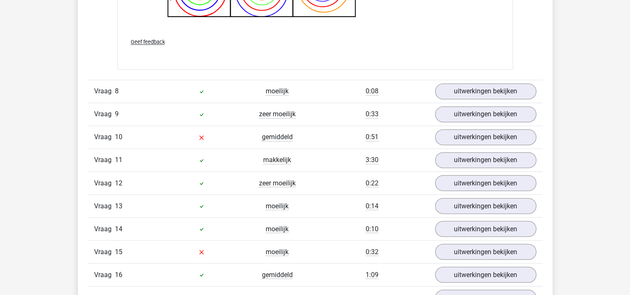
scroll to position [1433, 0]
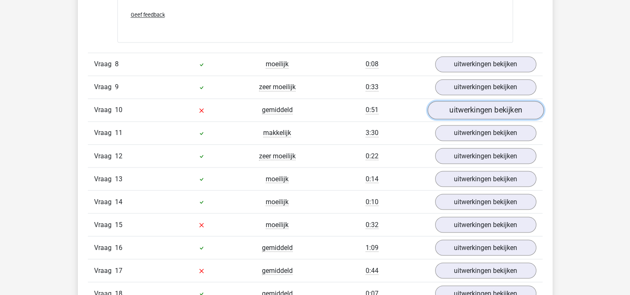
click at [468, 107] on link "uitwerkingen bekijken" at bounding box center [485, 110] width 116 height 18
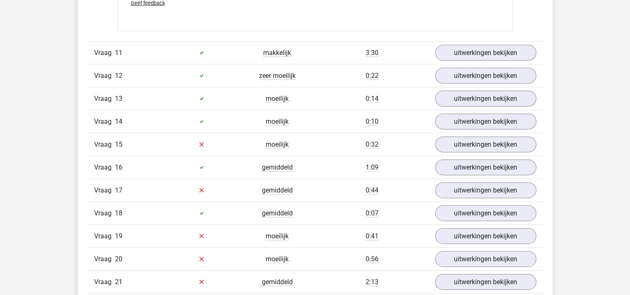
scroll to position [1867, 0]
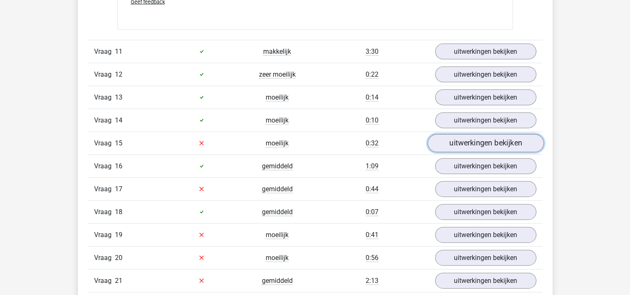
click at [468, 134] on link "uitwerkingen bekijken" at bounding box center [485, 143] width 116 height 18
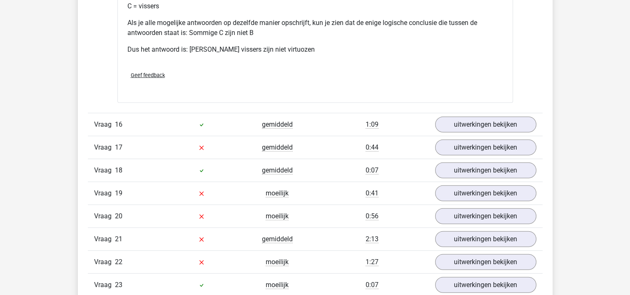
scroll to position [2267, 0]
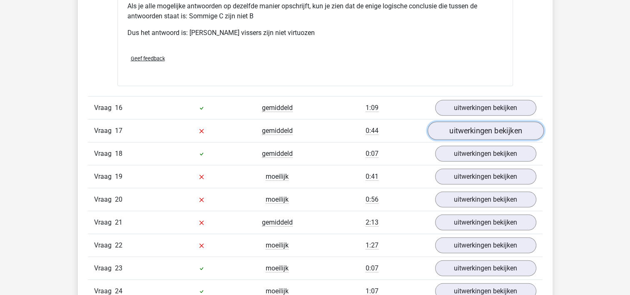
click at [471, 125] on link "uitwerkingen bekijken" at bounding box center [485, 131] width 116 height 18
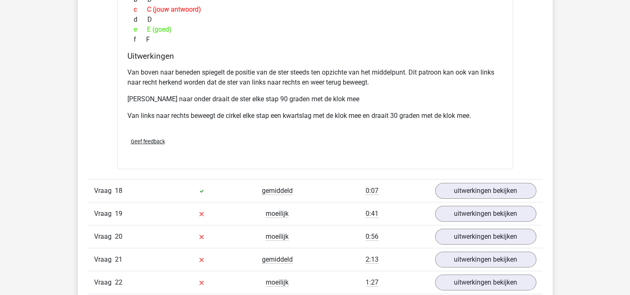
scroll to position [2617, 0]
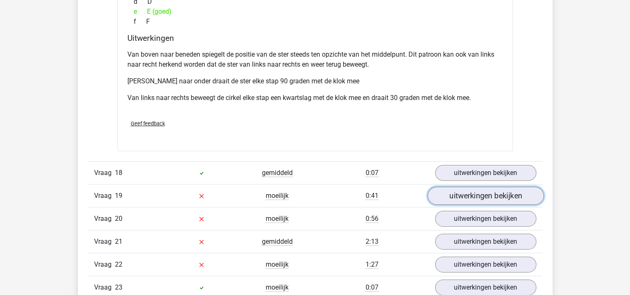
click at [484, 190] on link "uitwerkingen bekijken" at bounding box center [485, 196] width 116 height 18
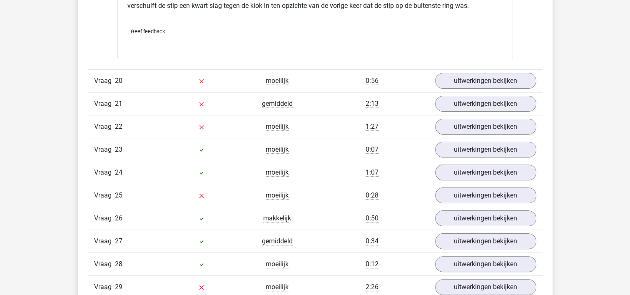
scroll to position [3350, 0]
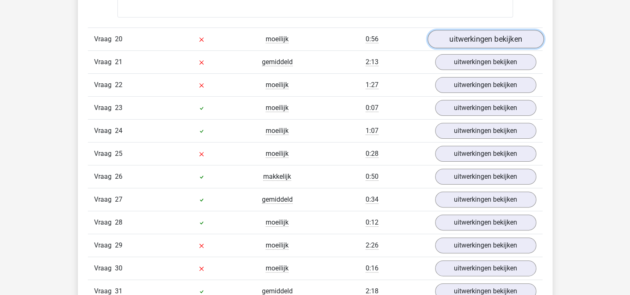
click at [482, 35] on link "uitwerkingen bekijken" at bounding box center [485, 39] width 116 height 18
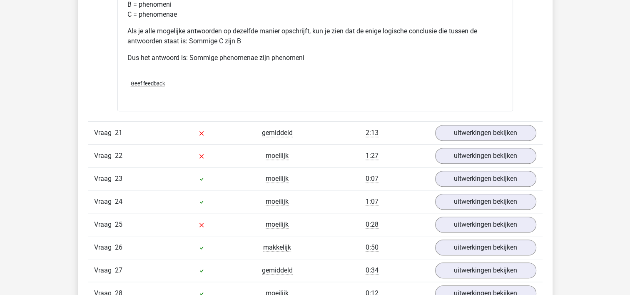
scroll to position [3633, 0]
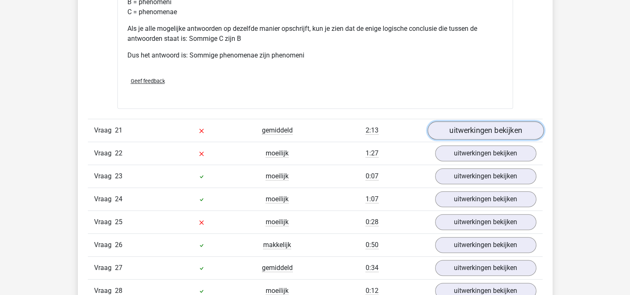
click at [488, 122] on link "uitwerkingen bekijken" at bounding box center [485, 130] width 116 height 18
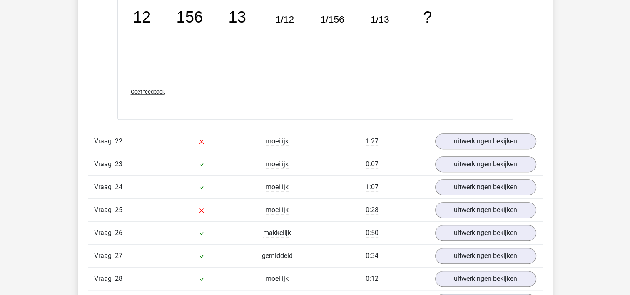
scroll to position [4033, 0]
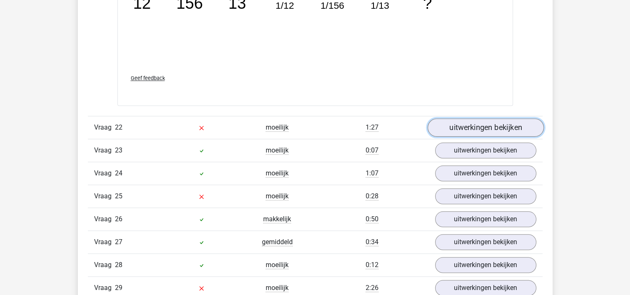
click at [488, 122] on link "uitwerkingen bekijken" at bounding box center [485, 127] width 116 height 18
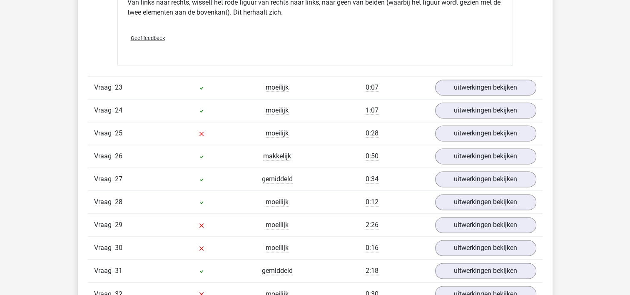
scroll to position [4450, 0]
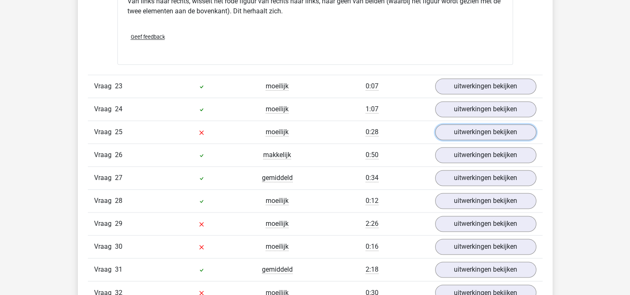
click at [488, 124] on link "uitwerkingen bekijken" at bounding box center [485, 132] width 101 height 16
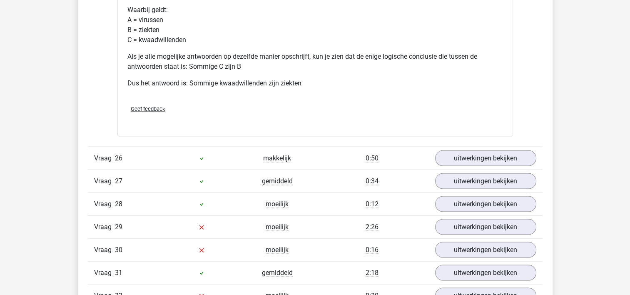
scroll to position [4800, 0]
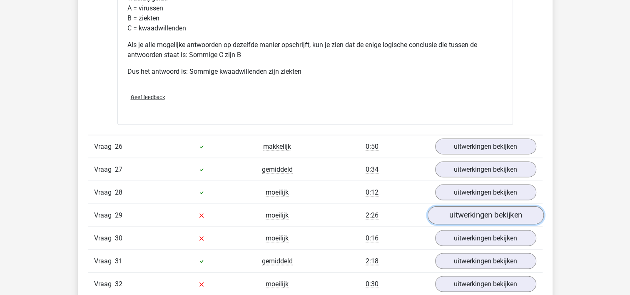
click at [480, 209] on link "uitwerkingen bekijken" at bounding box center [485, 215] width 116 height 18
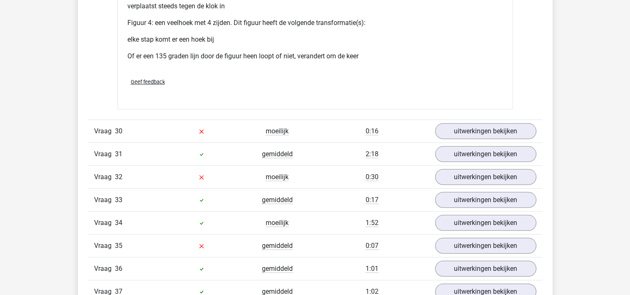
scroll to position [5633, 0]
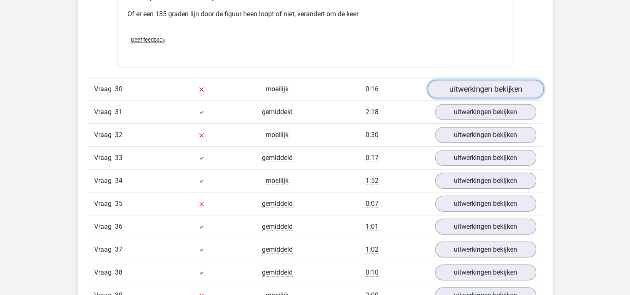
click at [519, 80] on link "uitwerkingen bekijken" at bounding box center [485, 89] width 116 height 18
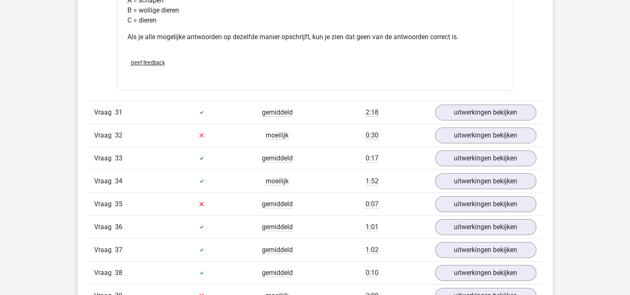
scroll to position [5950, 0]
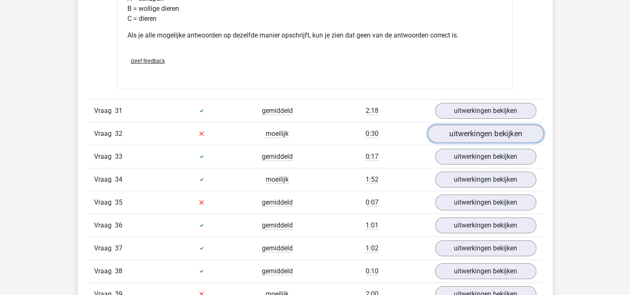
click at [523, 125] on link "uitwerkingen bekijken" at bounding box center [485, 134] width 116 height 18
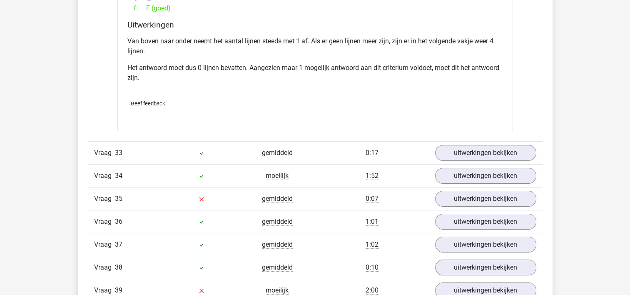
scroll to position [6316, 0]
click at [497, 189] on link "uitwerkingen bekijken" at bounding box center [485, 198] width 116 height 18
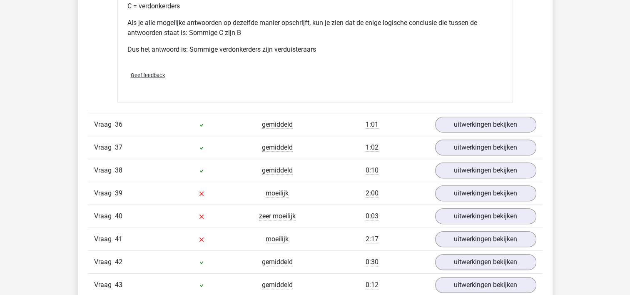
scroll to position [6766, 0]
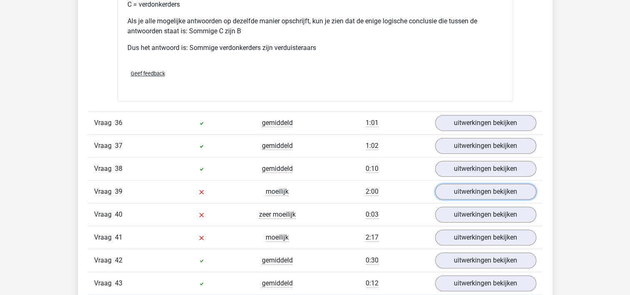
click at [497, 184] on link "uitwerkingen bekijken" at bounding box center [485, 192] width 101 height 16
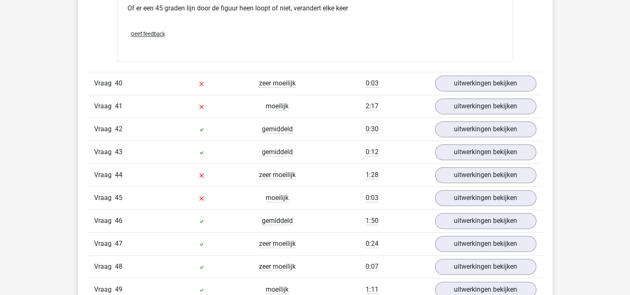
scroll to position [7533, 0]
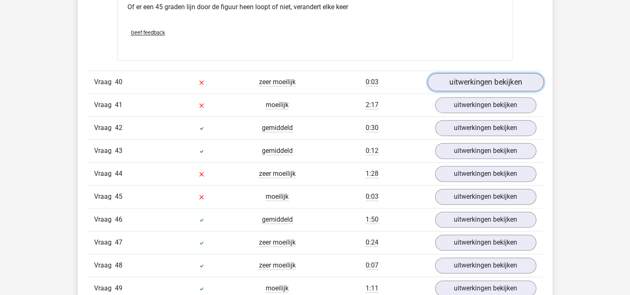
click at [450, 73] on link "uitwerkingen bekijken" at bounding box center [485, 82] width 116 height 18
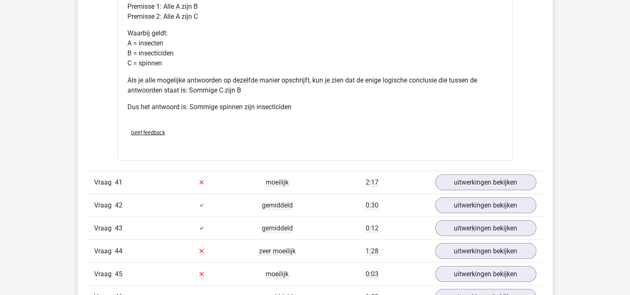
scroll to position [7800, 0]
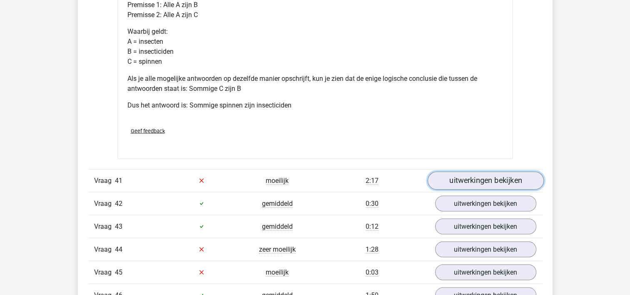
click at [490, 171] on link "uitwerkingen bekijken" at bounding box center [485, 180] width 116 height 18
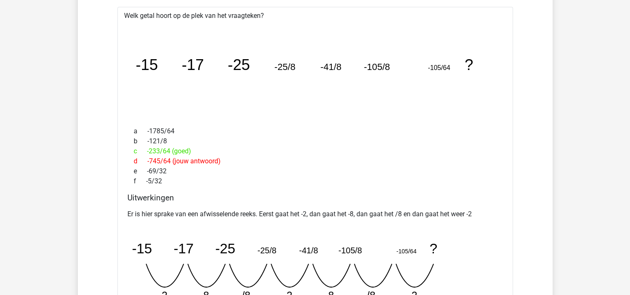
scroll to position [8000, 0]
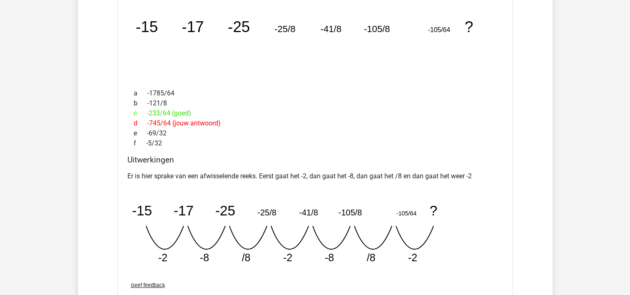
scroll to position [8033, 0]
